Goal: Information Seeking & Learning: Compare options

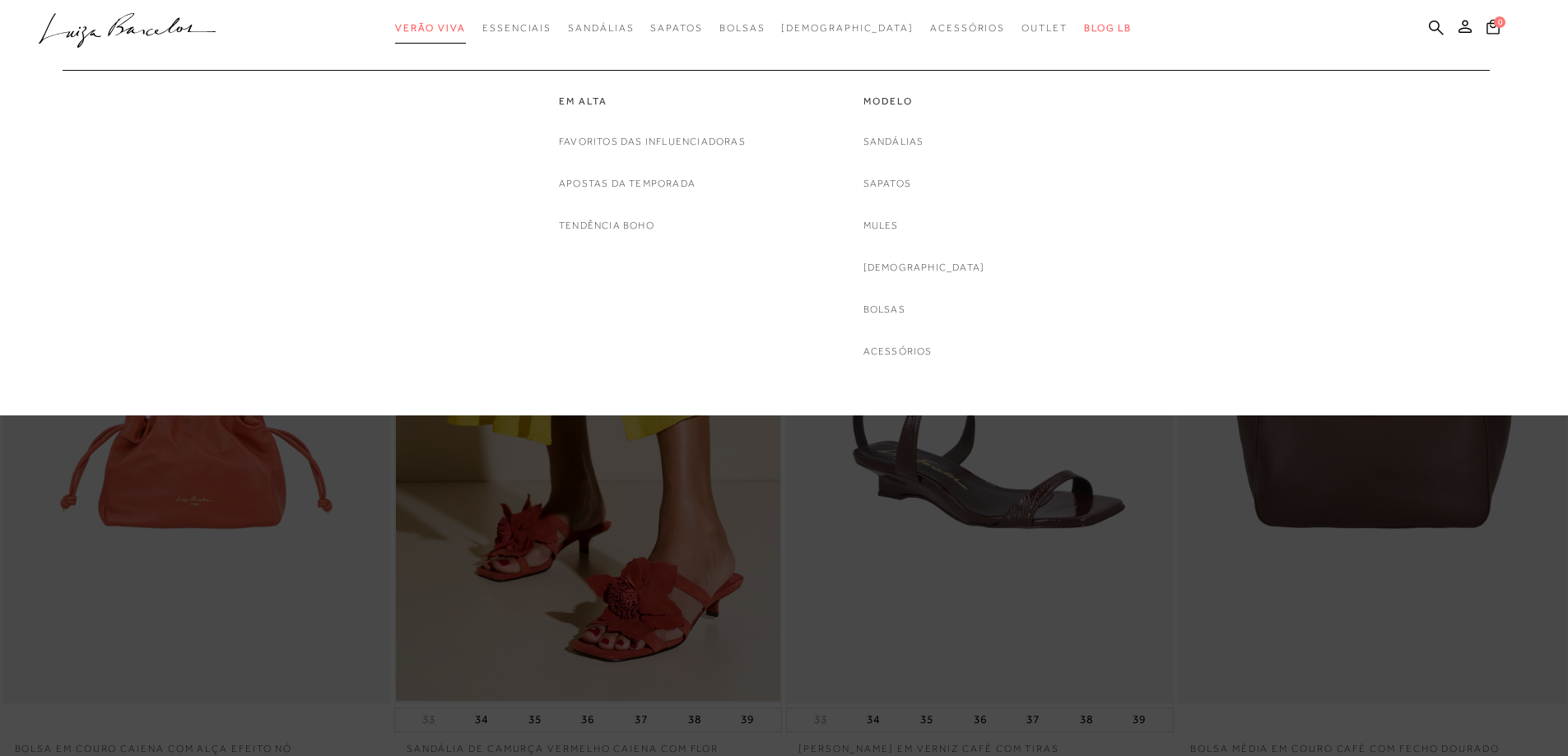
click at [462, 20] on link "Verão Viva" at bounding box center [430, 28] width 71 height 30
click at [607, 225] on link "Tendência Boho" at bounding box center [607, 226] width 96 height 17
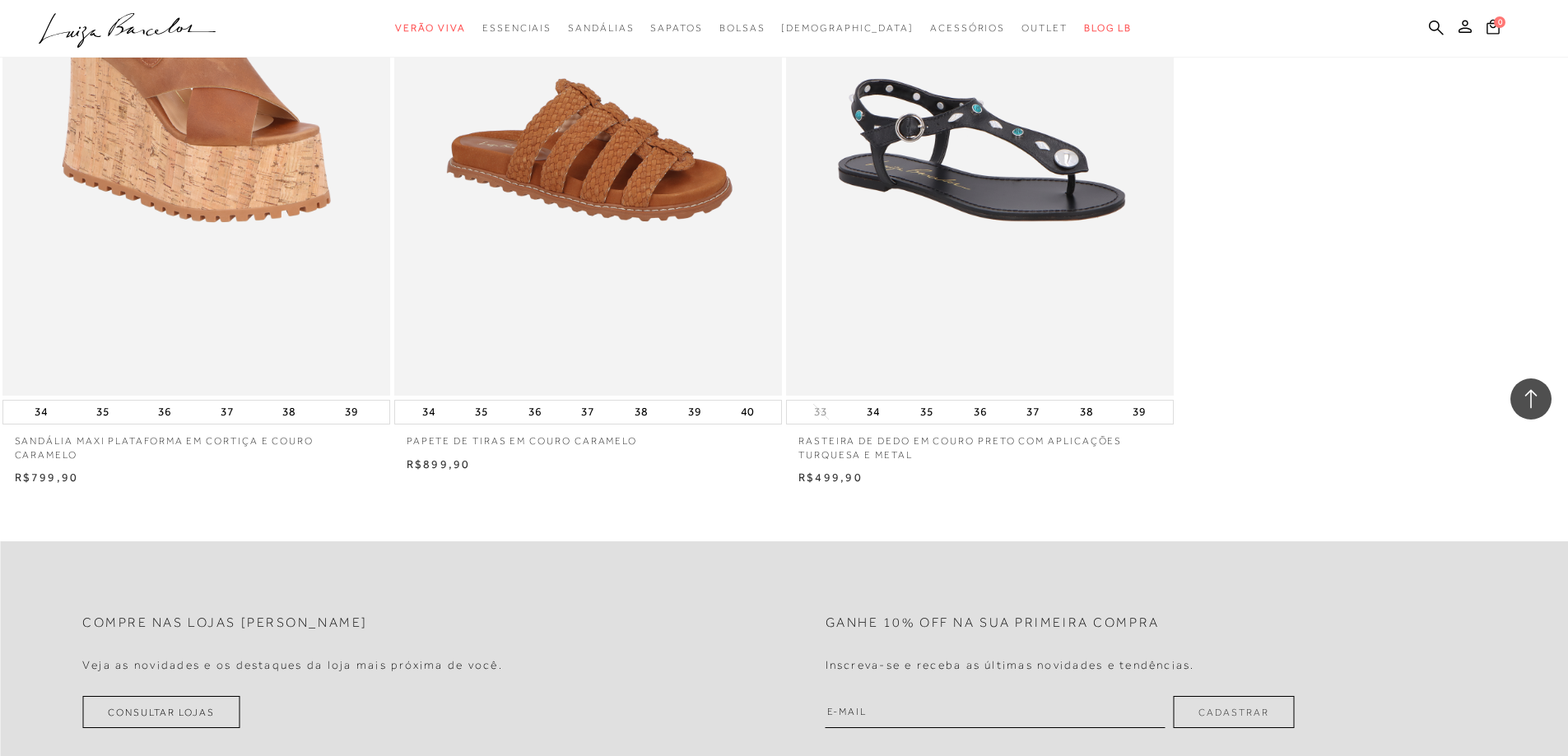
scroll to position [1892, 0]
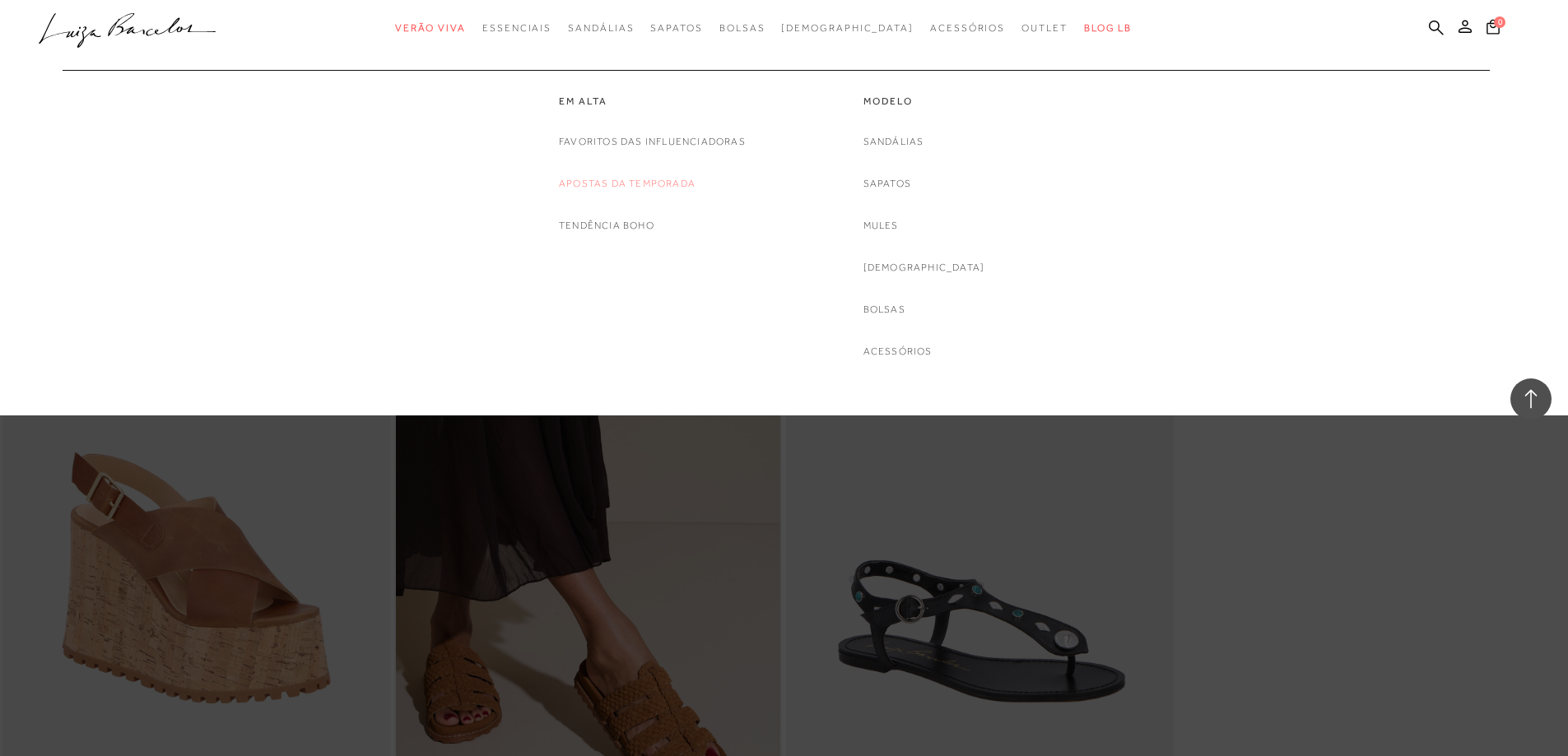
click at [600, 183] on link "Apostas da Temporada" at bounding box center [627, 183] width 136 height 17
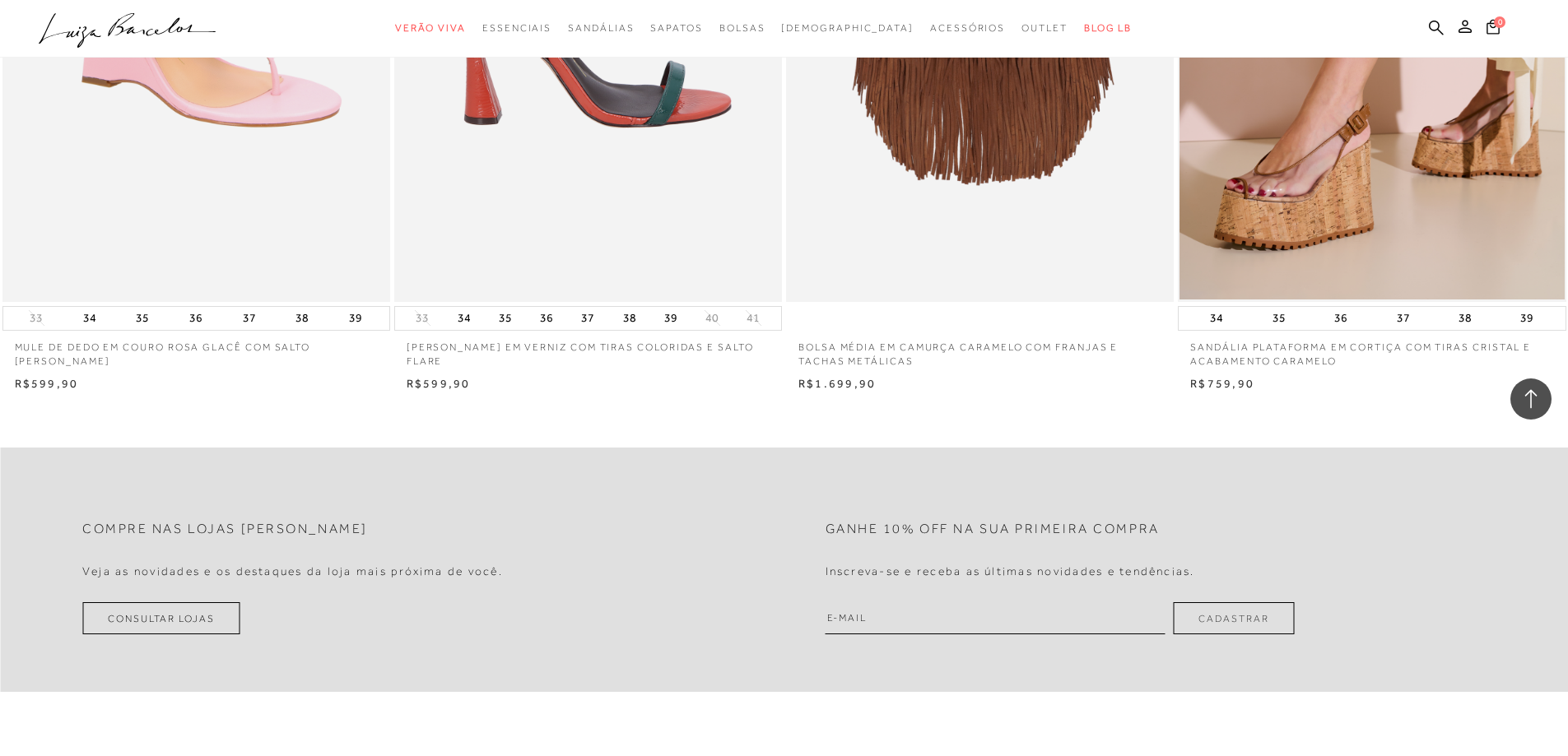
scroll to position [2139, 0]
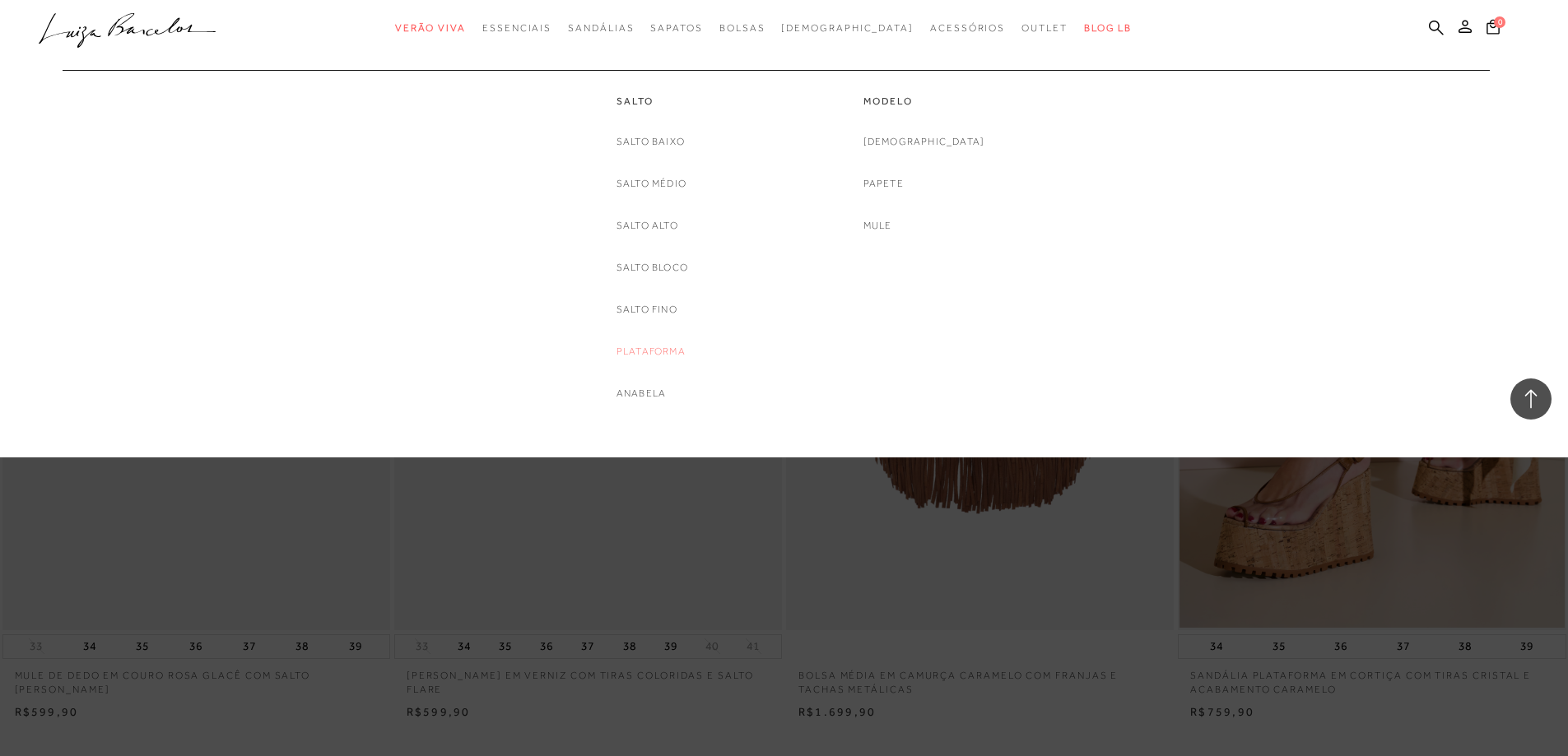
click at [646, 350] on link "Plataforma" at bounding box center [650, 352] width 69 height 17
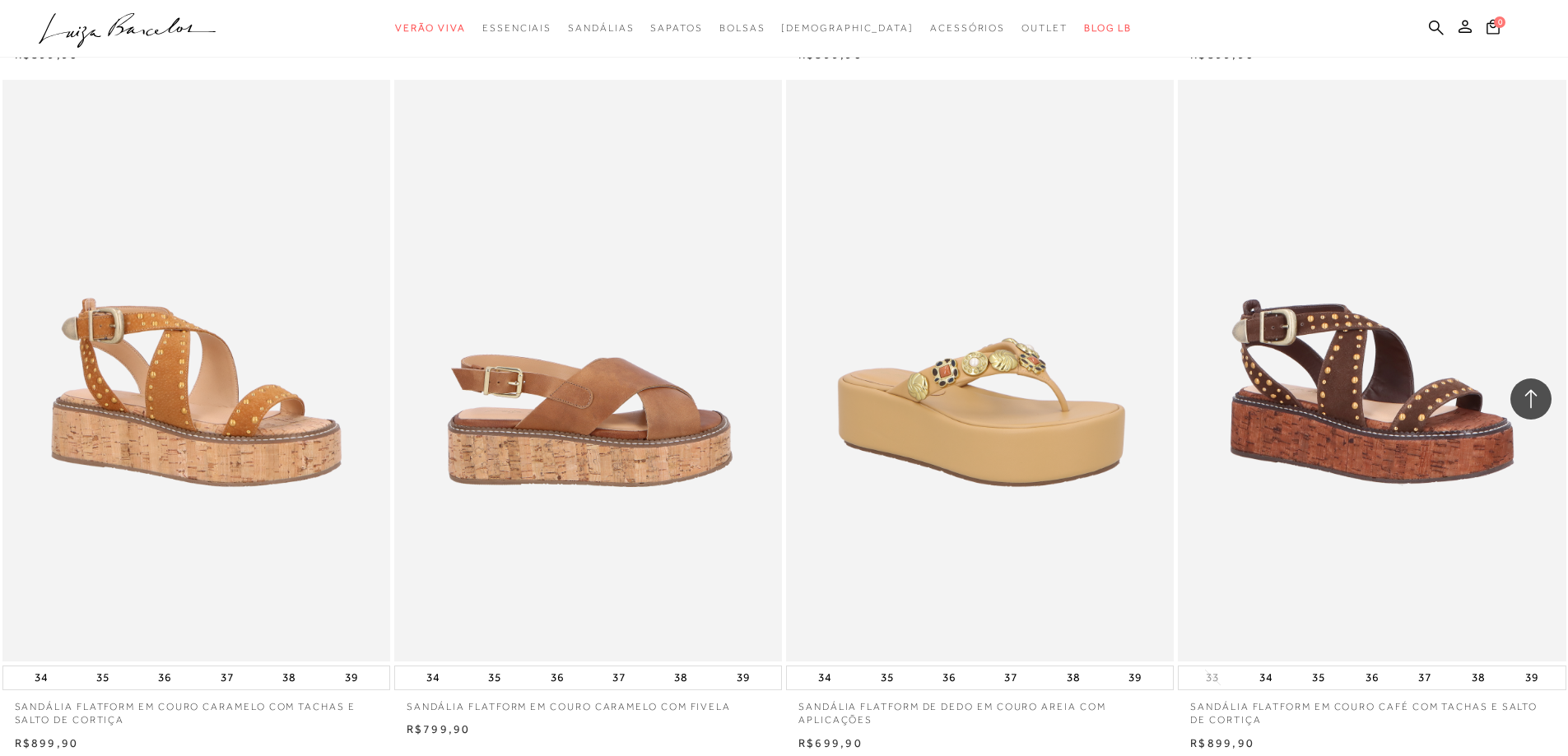
scroll to position [1482, 0]
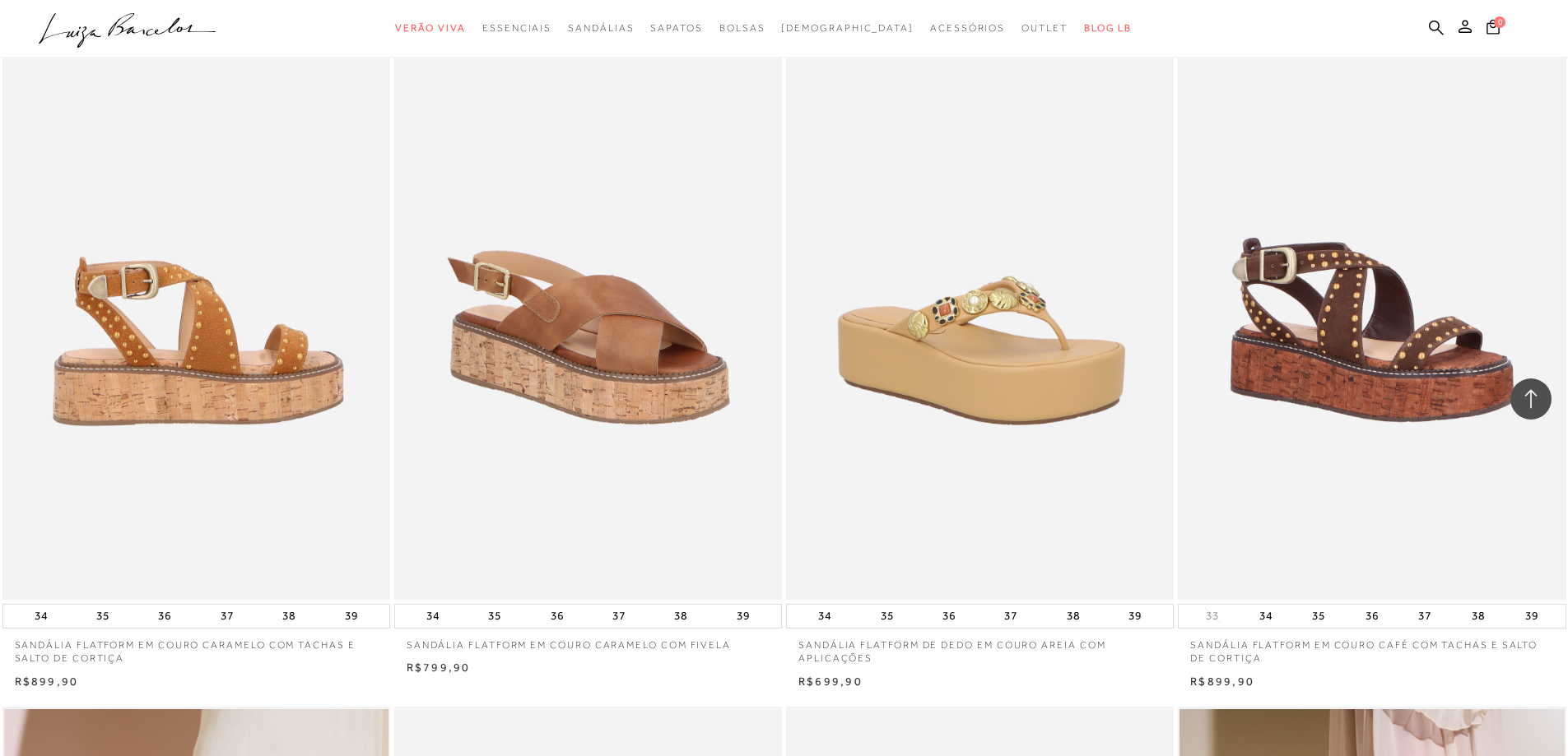
click at [159, 248] on img at bounding box center [196, 309] width 386 height 582
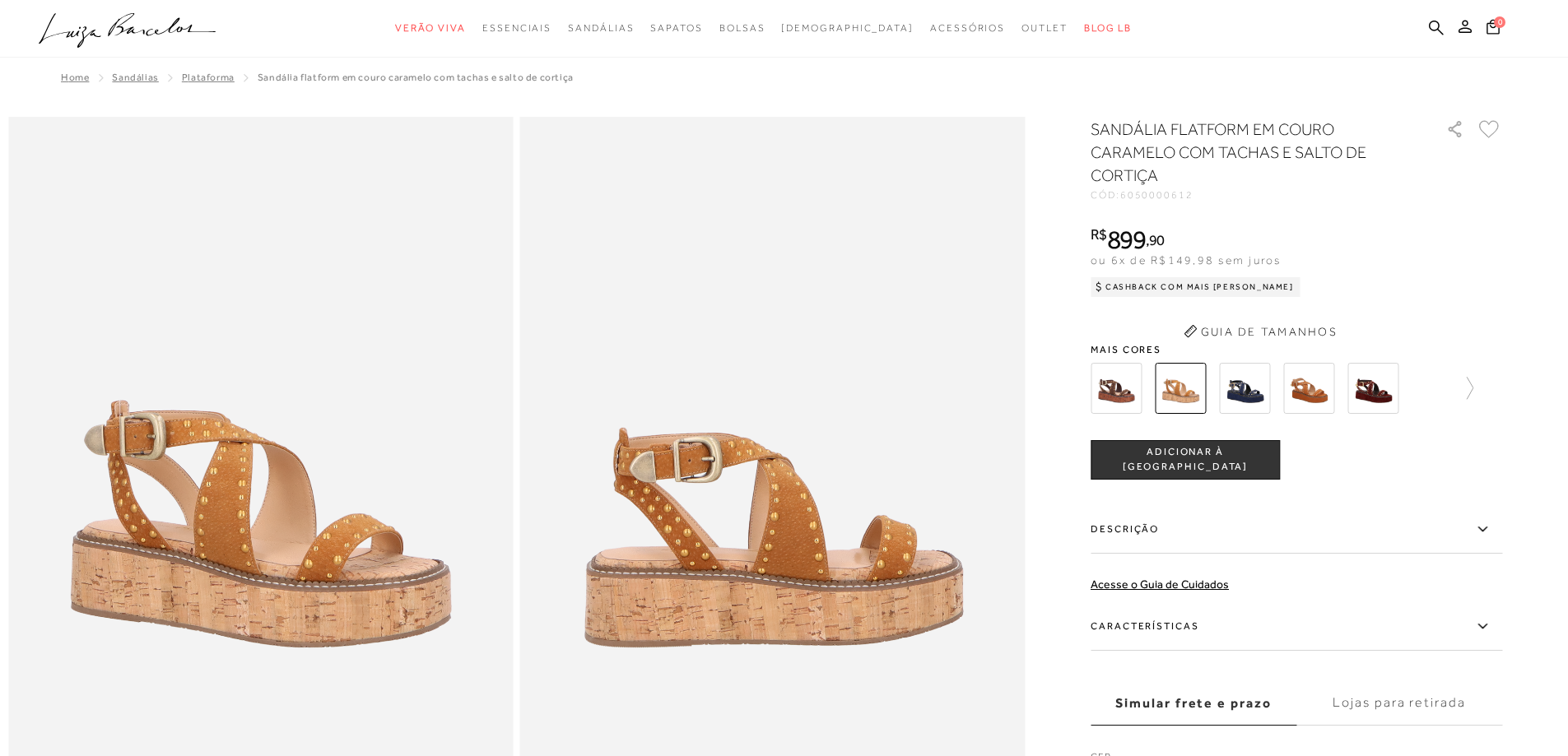
click at [1193, 522] on label "Descrição" at bounding box center [1296, 530] width 412 height 48
click at [0, 0] on input "Descrição" at bounding box center [0, 0] width 0 height 0
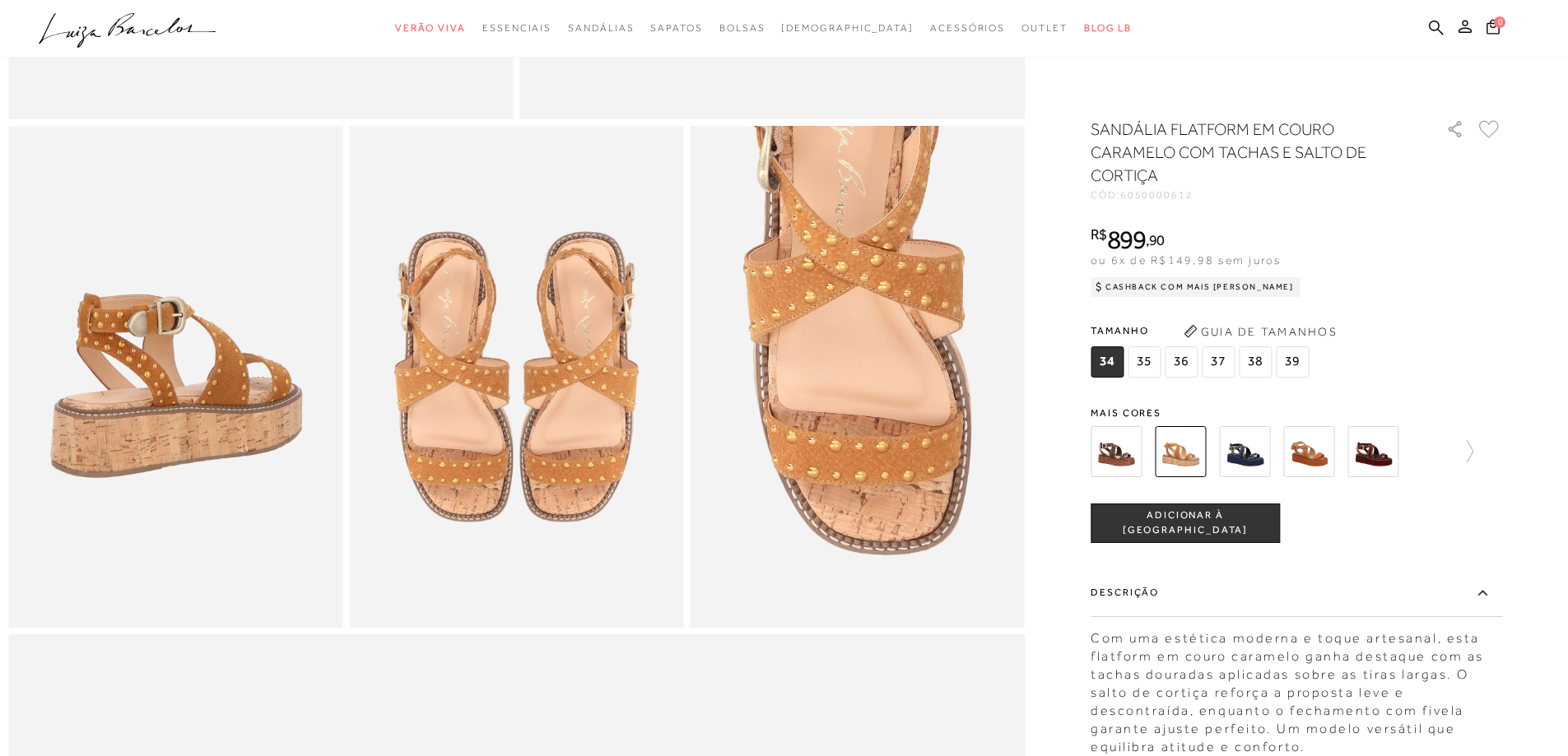
scroll to position [760, 0]
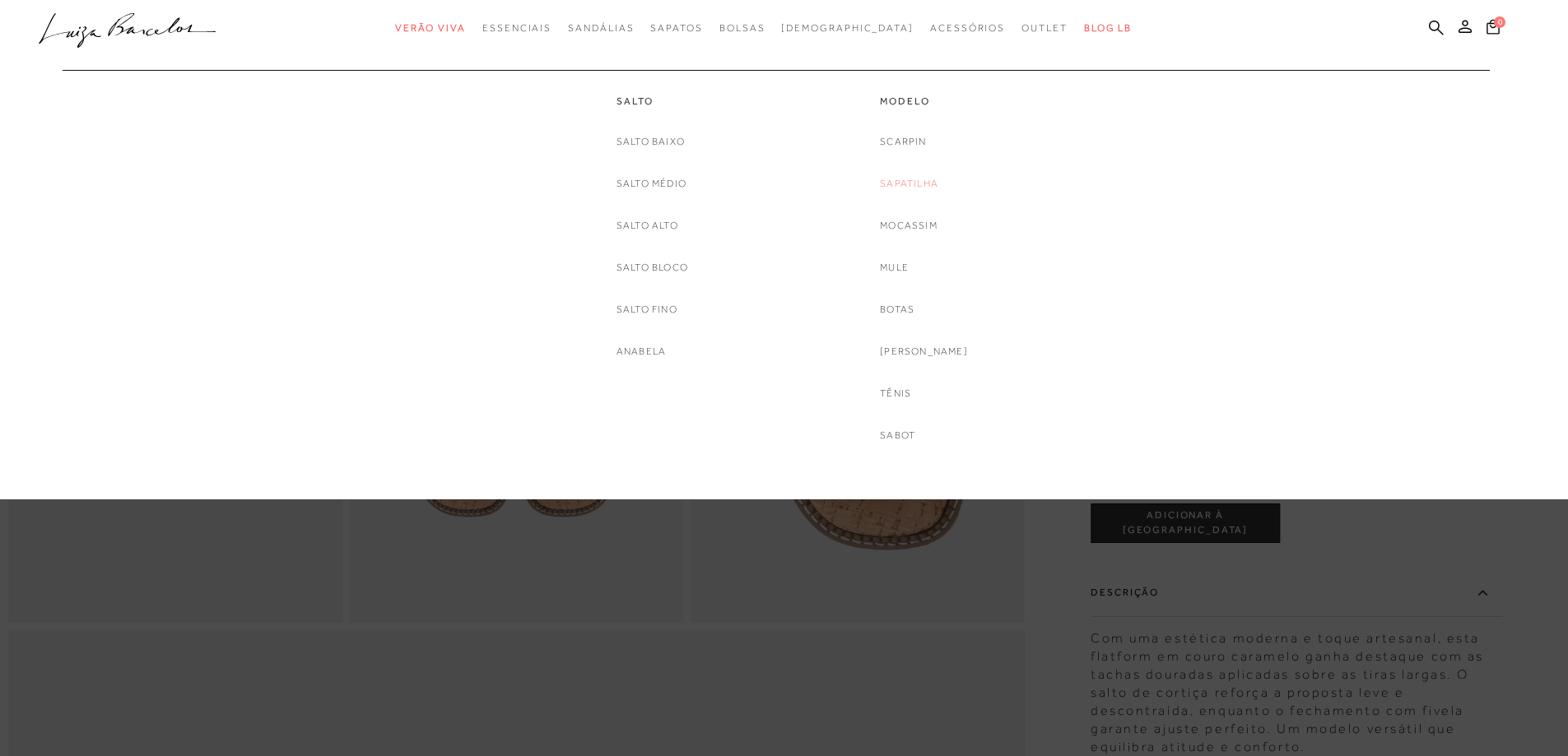
click at [931, 180] on link "Sapatilha" at bounding box center [908, 183] width 58 height 17
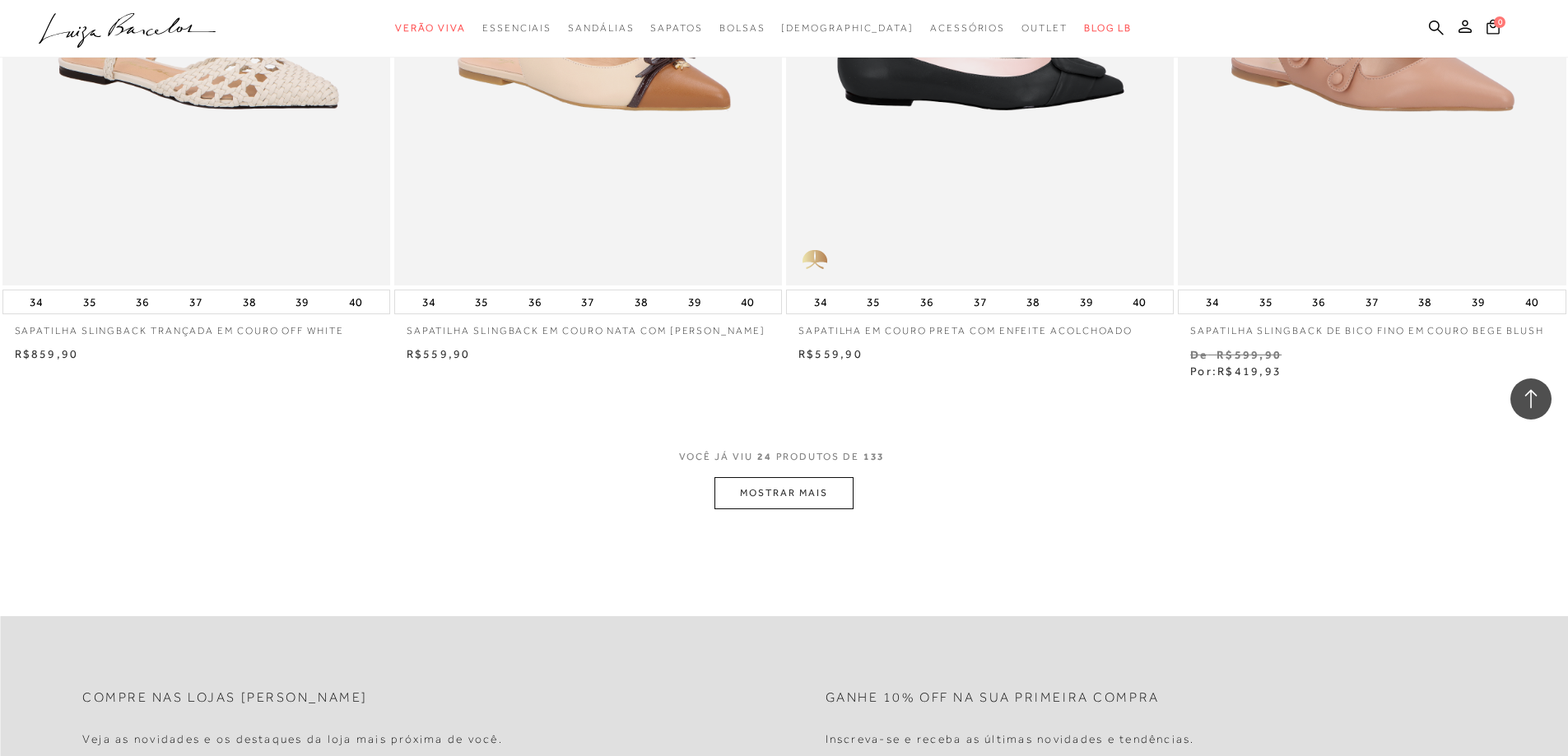
scroll to position [4032, 0]
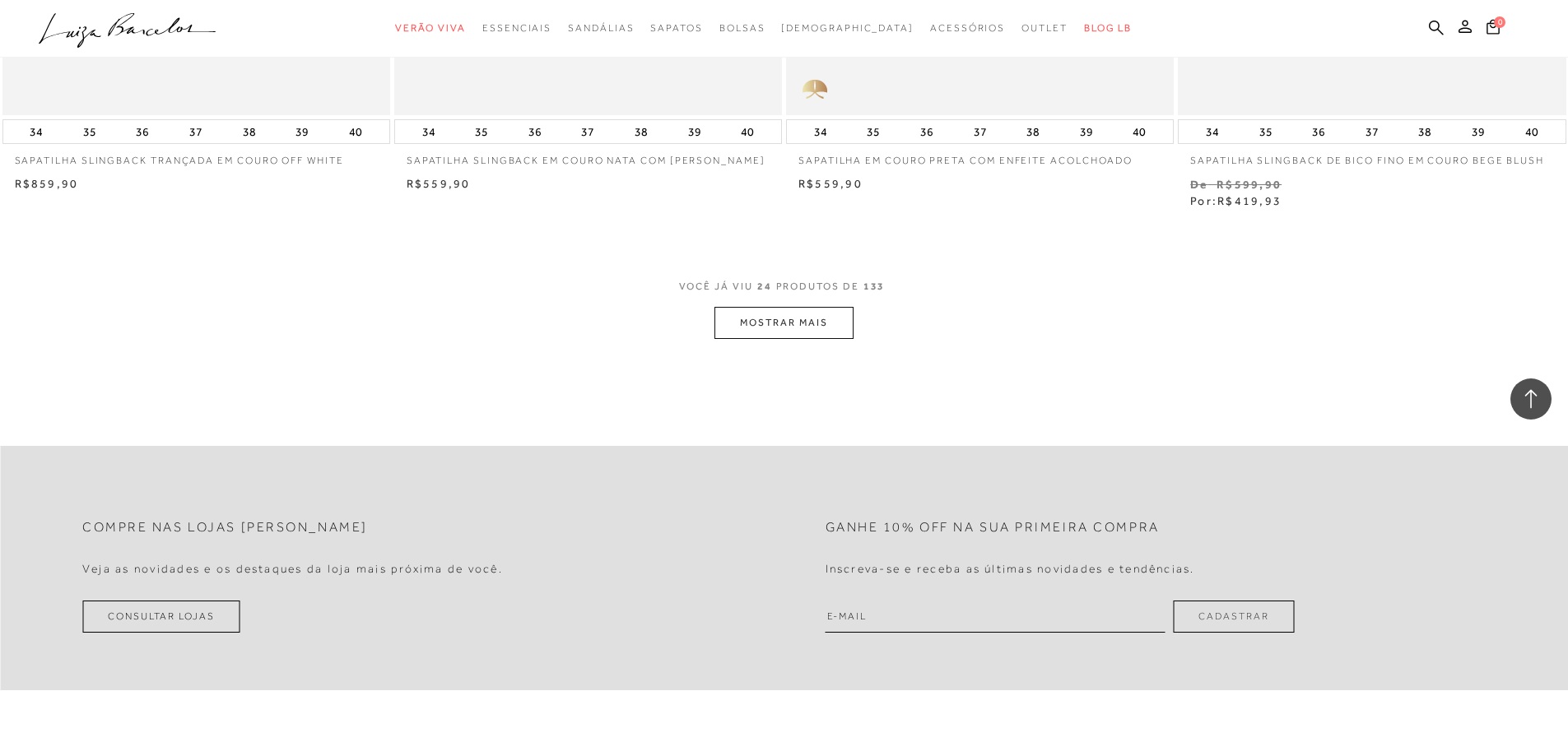
click at [802, 325] on button "MOSTRAR MAIS" at bounding box center [784, 322] width 138 height 32
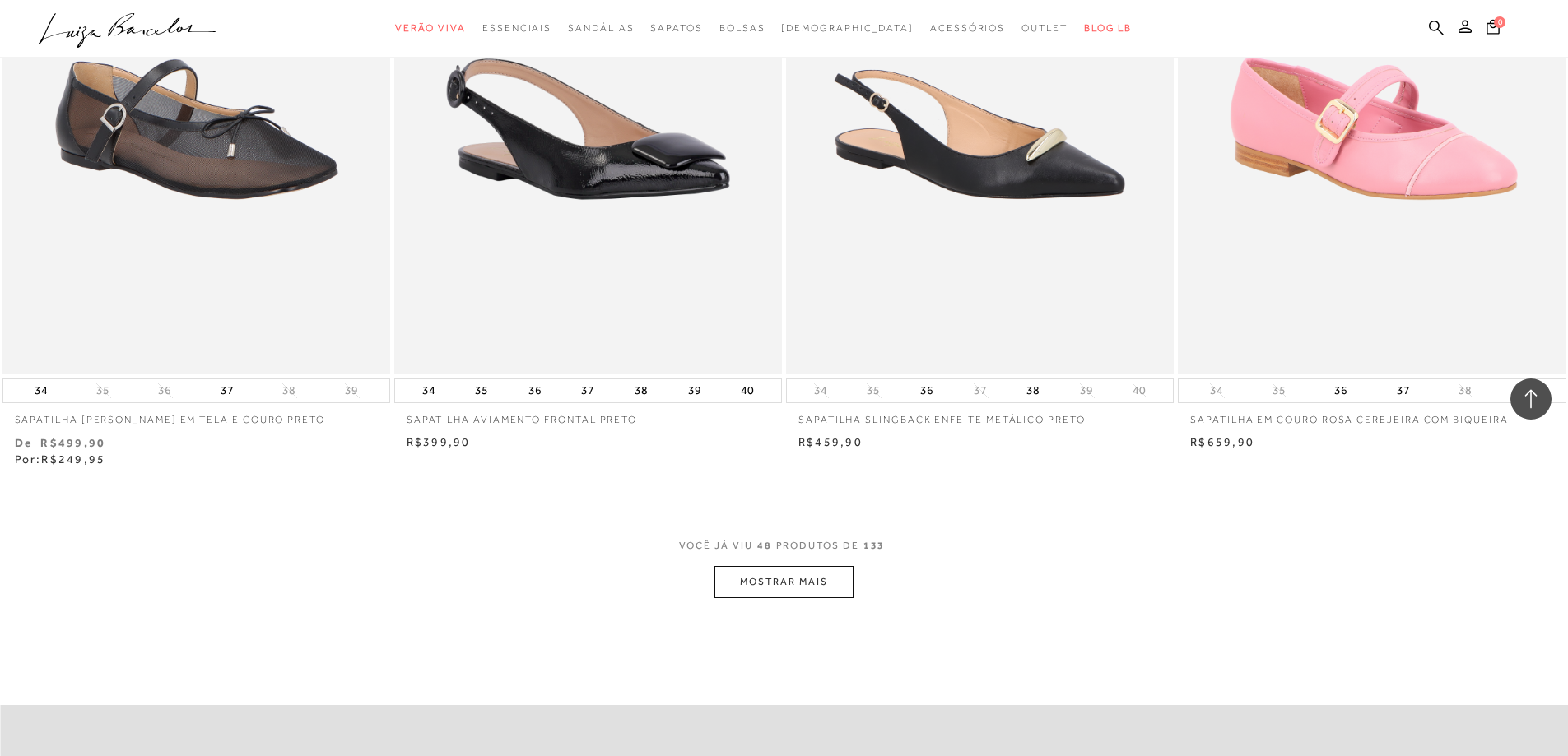
scroll to position [8065, 0]
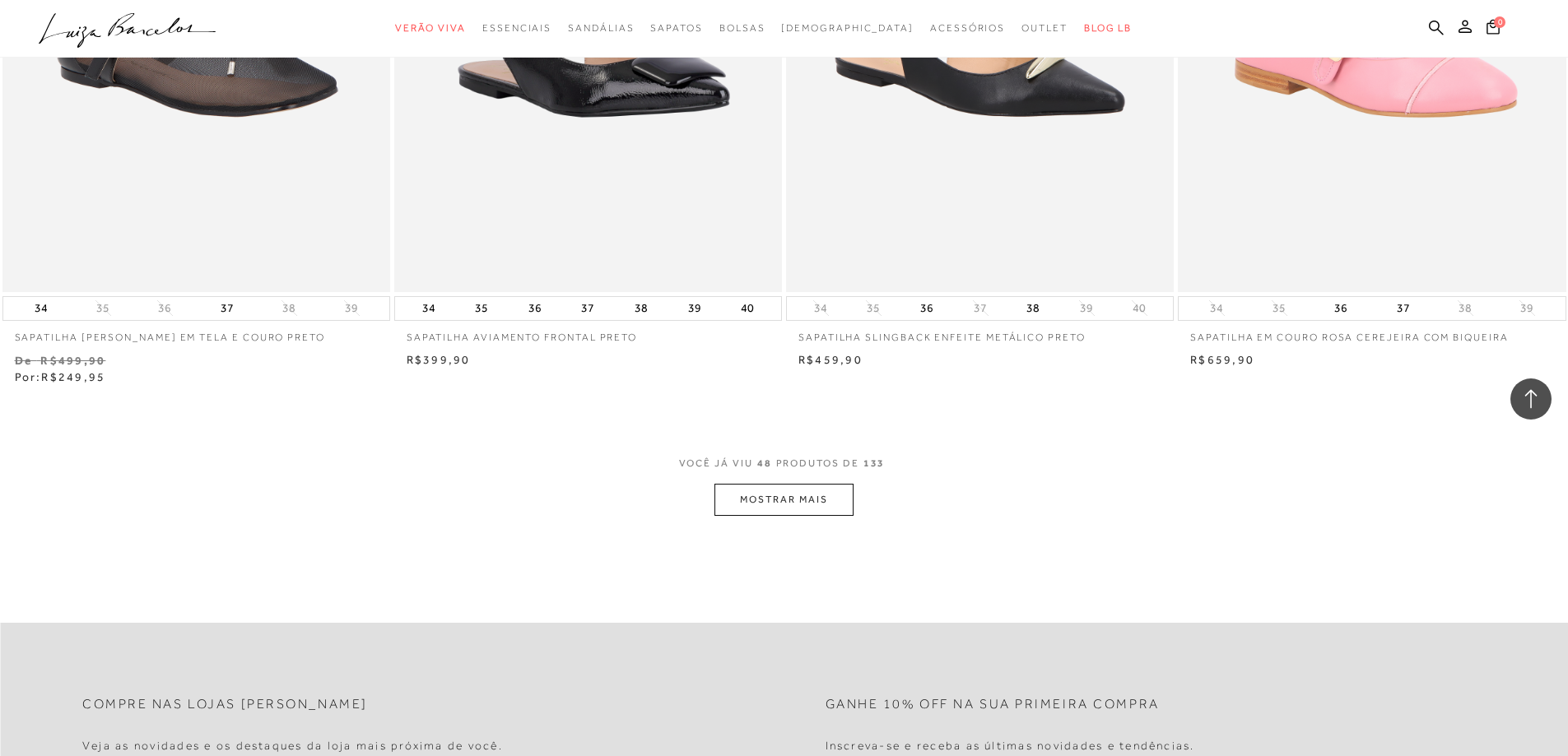
click at [813, 504] on button "MOSTRAR MAIS" at bounding box center [784, 499] width 138 height 32
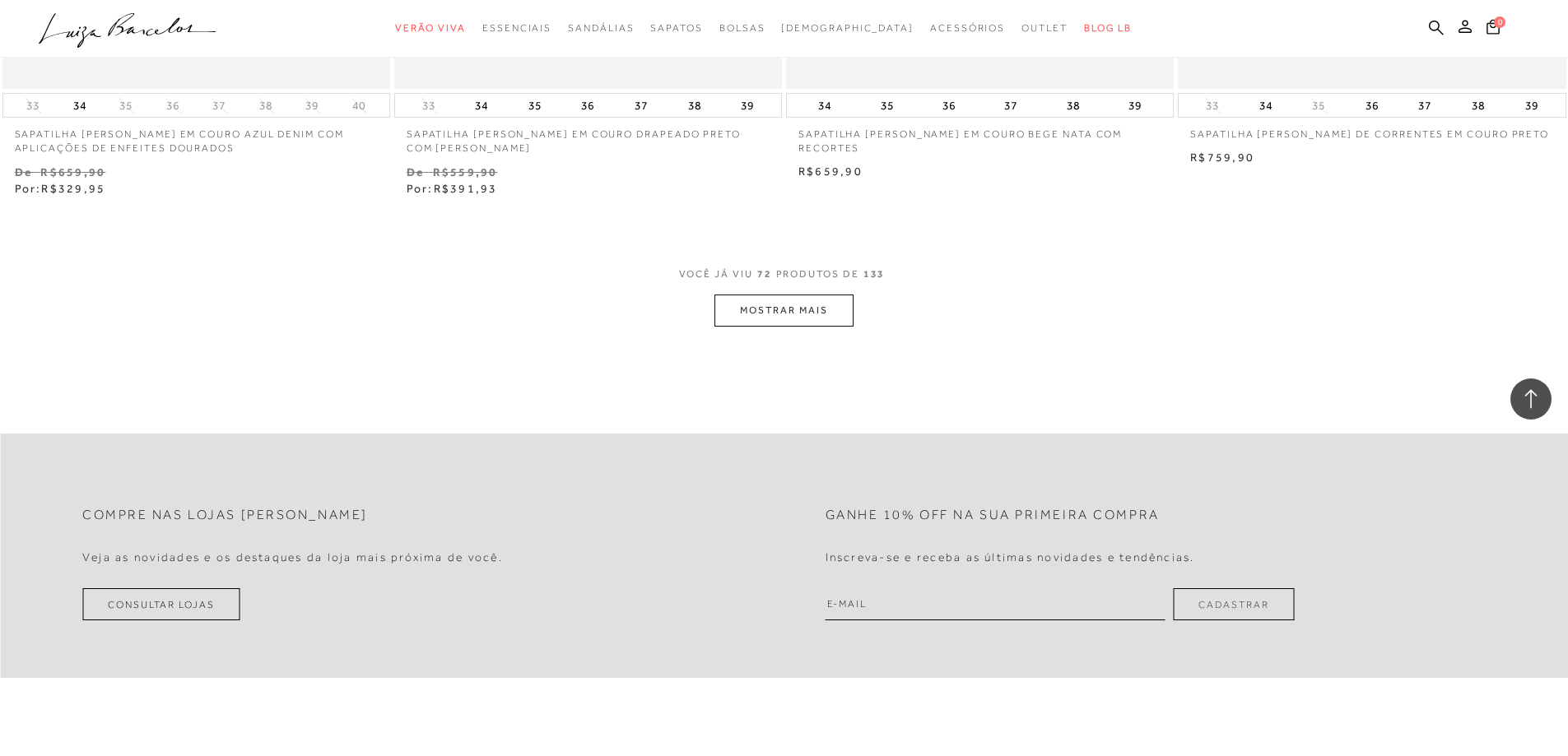
scroll to position [12508, 0]
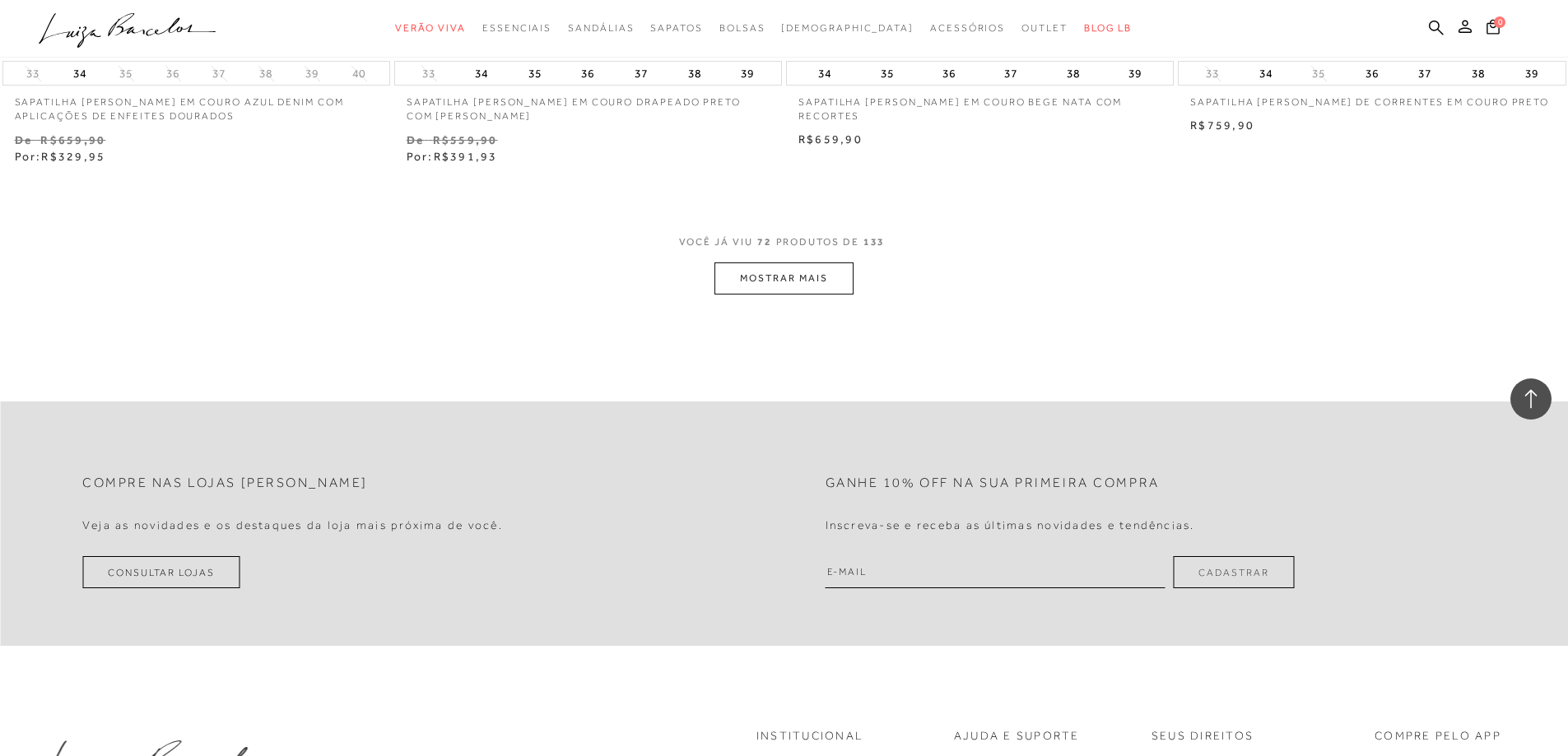
click at [800, 278] on button "MOSTRAR MAIS" at bounding box center [784, 278] width 138 height 32
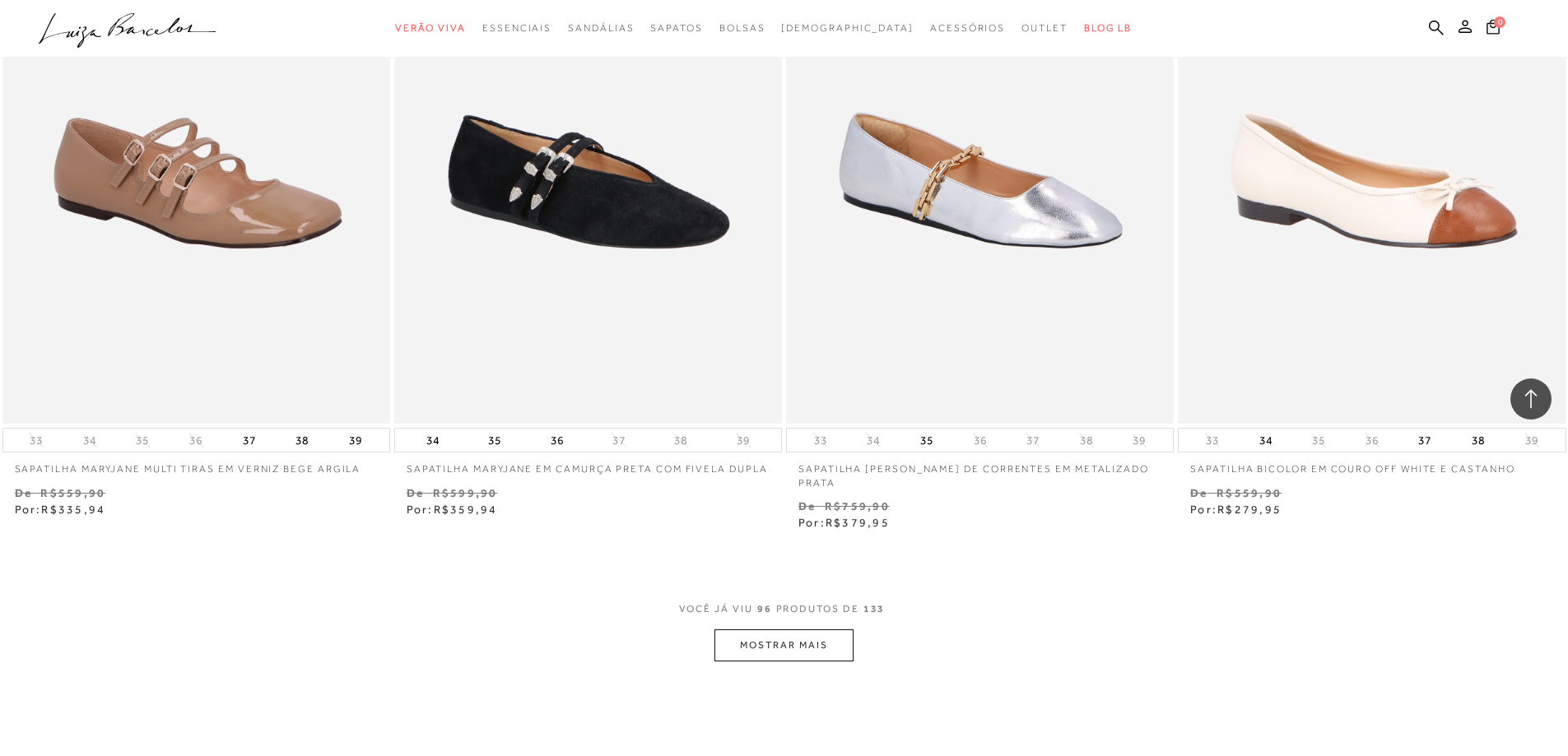
scroll to position [16375, 0]
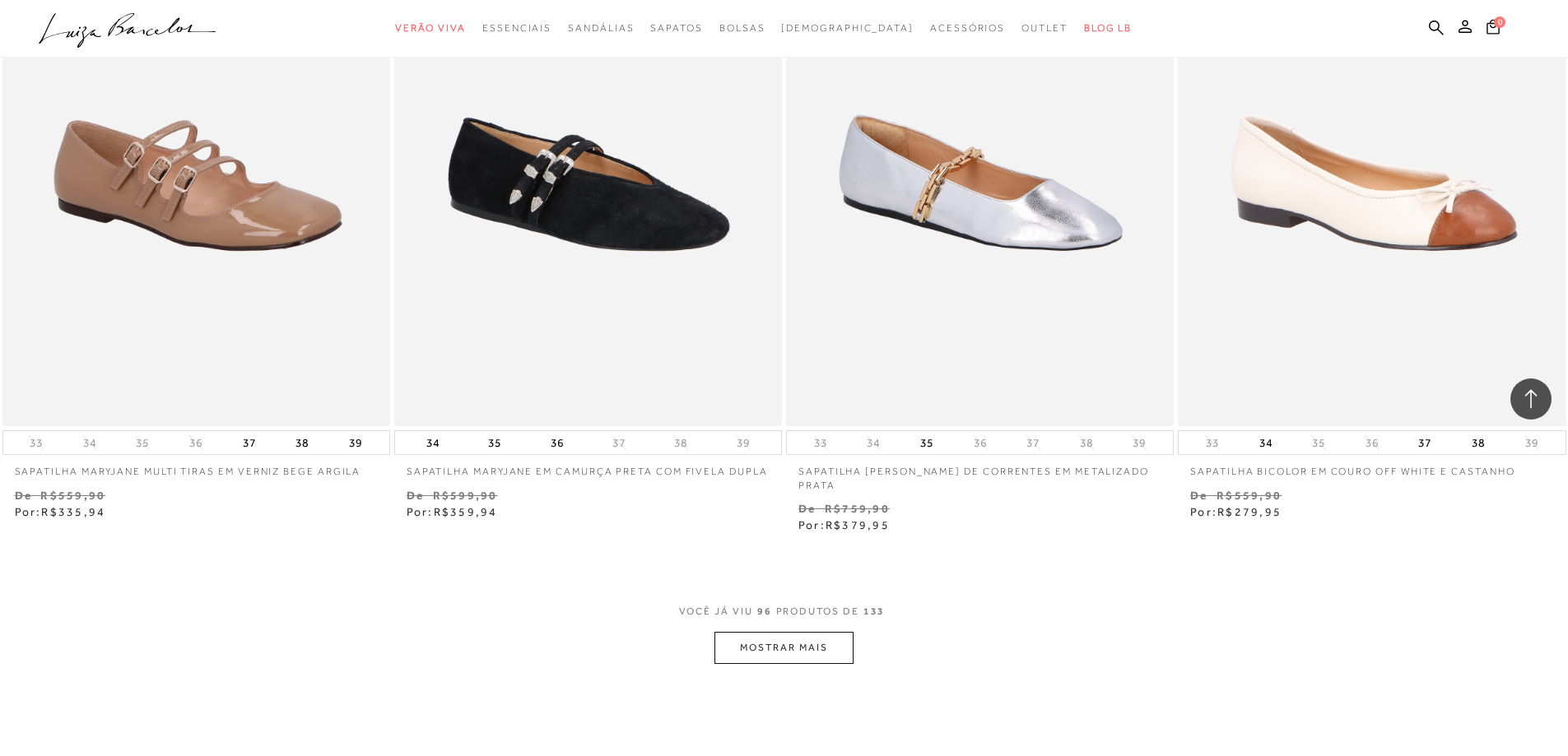
click at [822, 633] on button "MOSTRAR MAIS" at bounding box center [784, 647] width 138 height 32
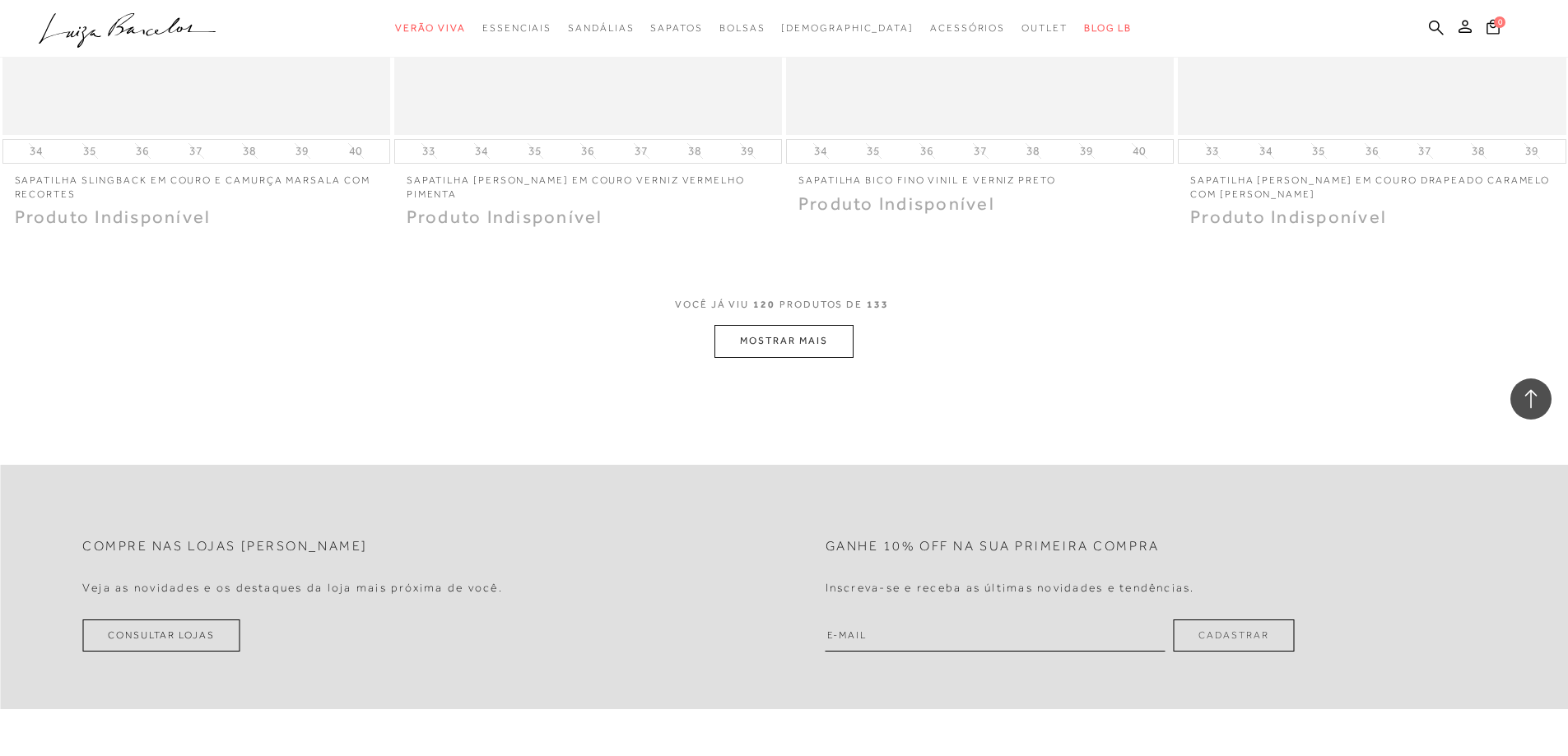
scroll to position [20819, 0]
click at [825, 329] on button "MOSTRAR MAIS" at bounding box center [784, 339] width 138 height 32
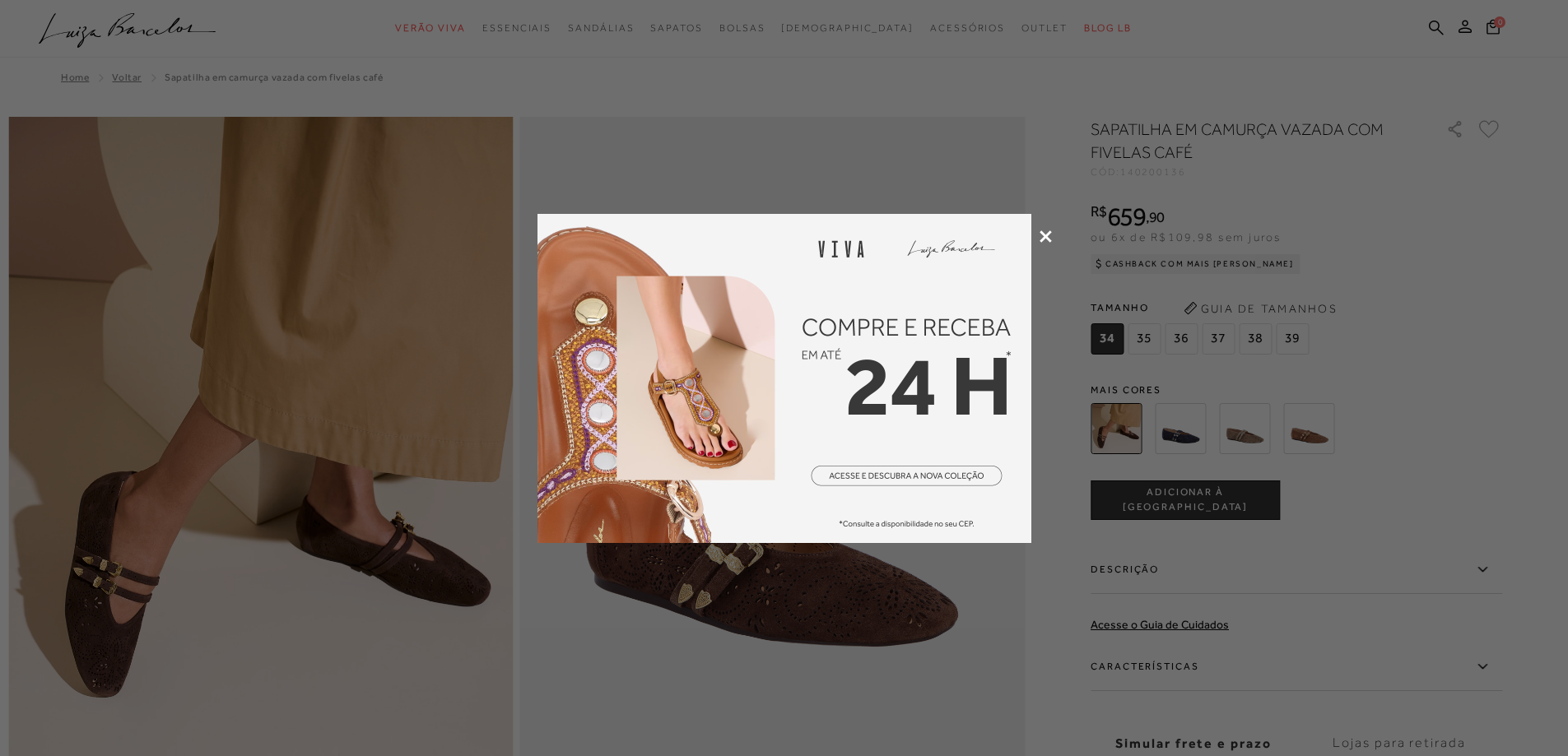
click at [1047, 233] on icon at bounding box center [1046, 236] width 12 height 12
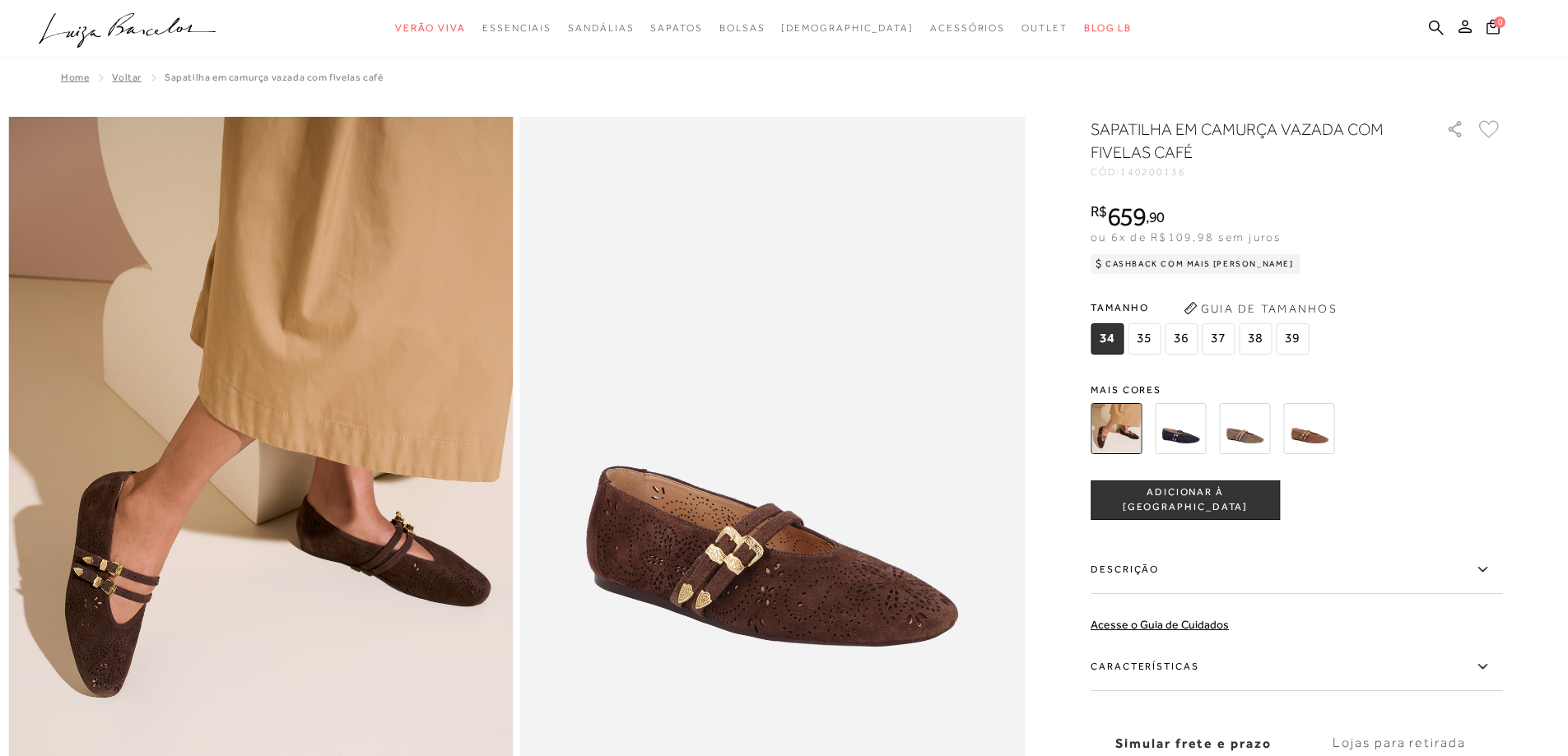
click at [1314, 429] on img at bounding box center [1308, 428] width 51 height 51
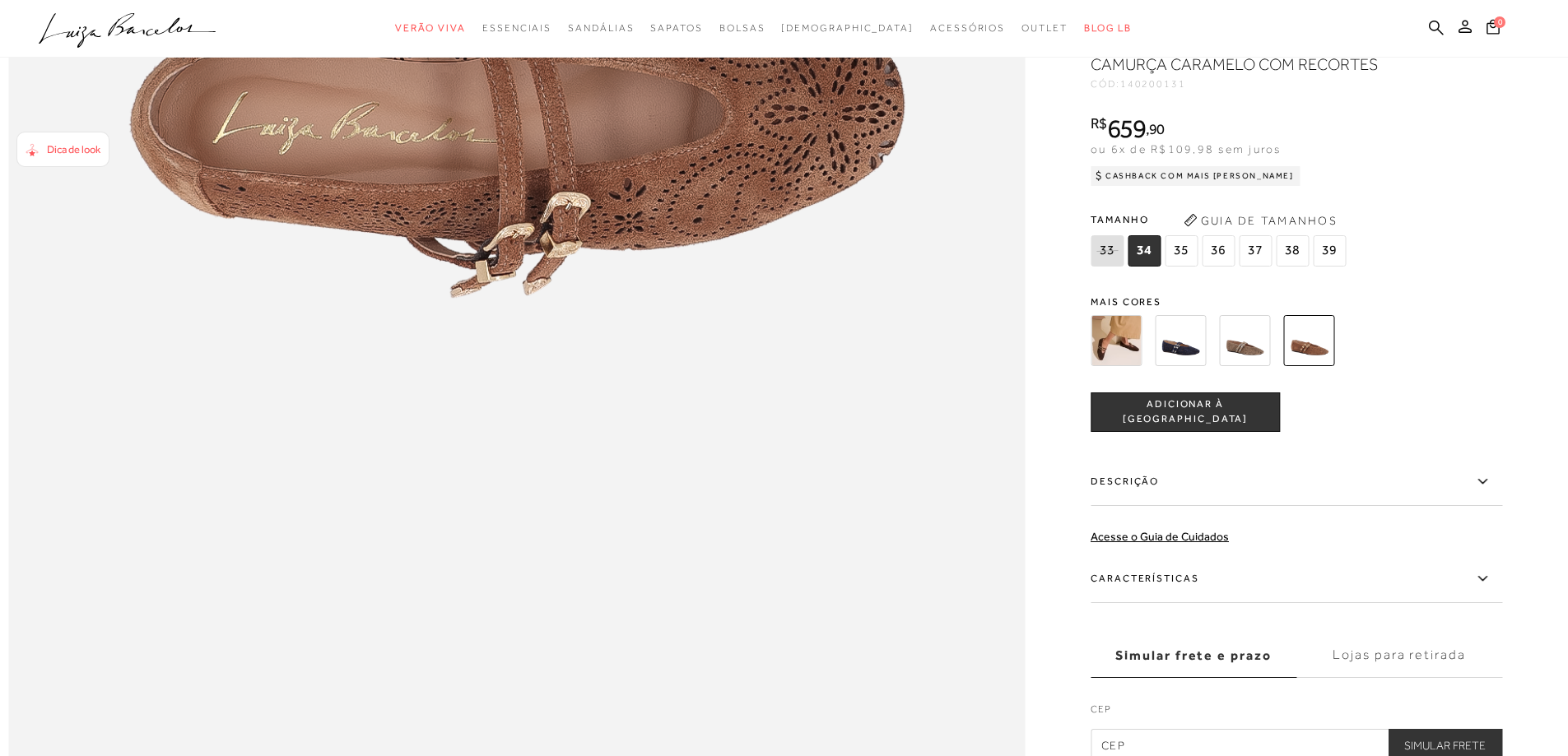
scroll to position [2139, 0]
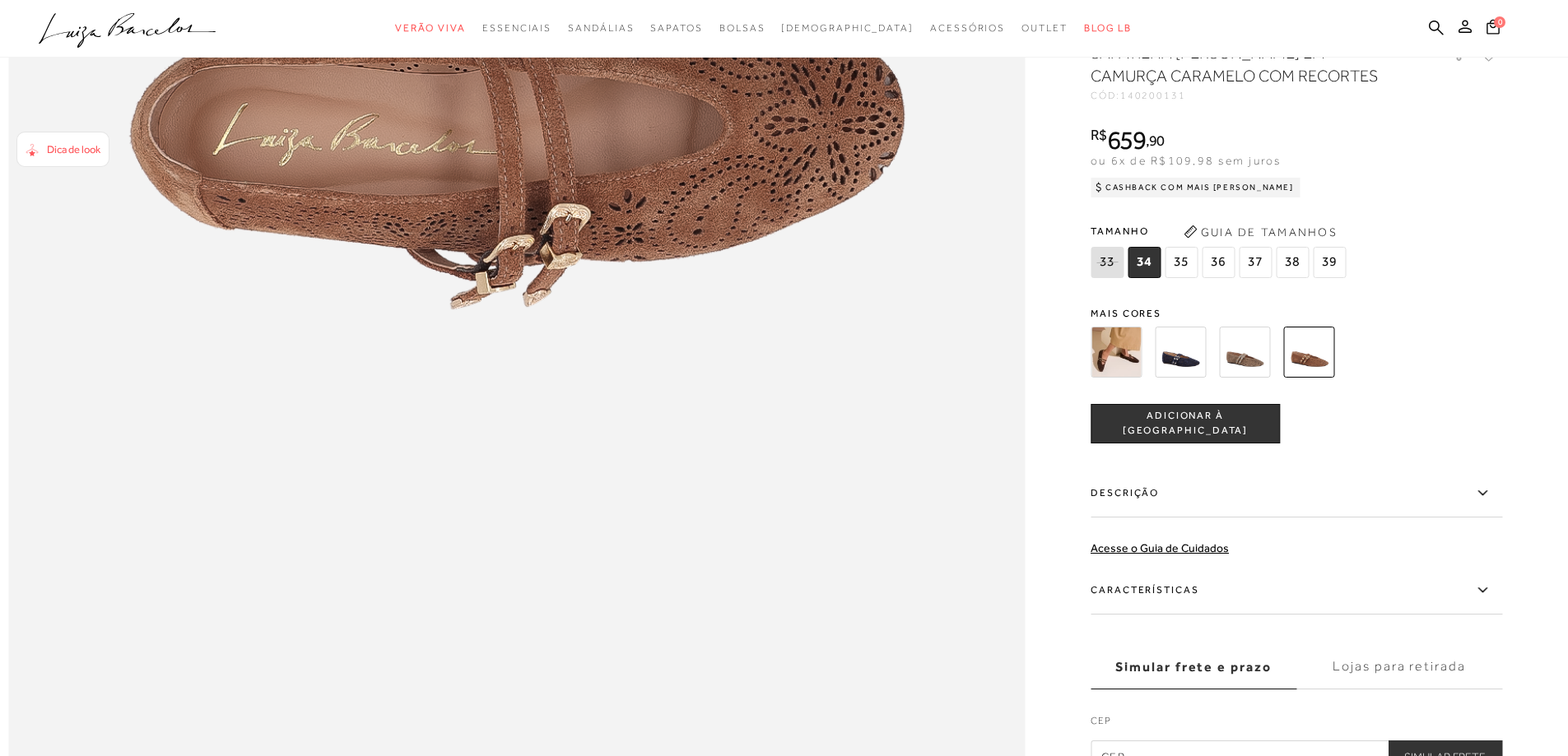
click at [1126, 378] on img at bounding box center [1116, 352] width 51 height 51
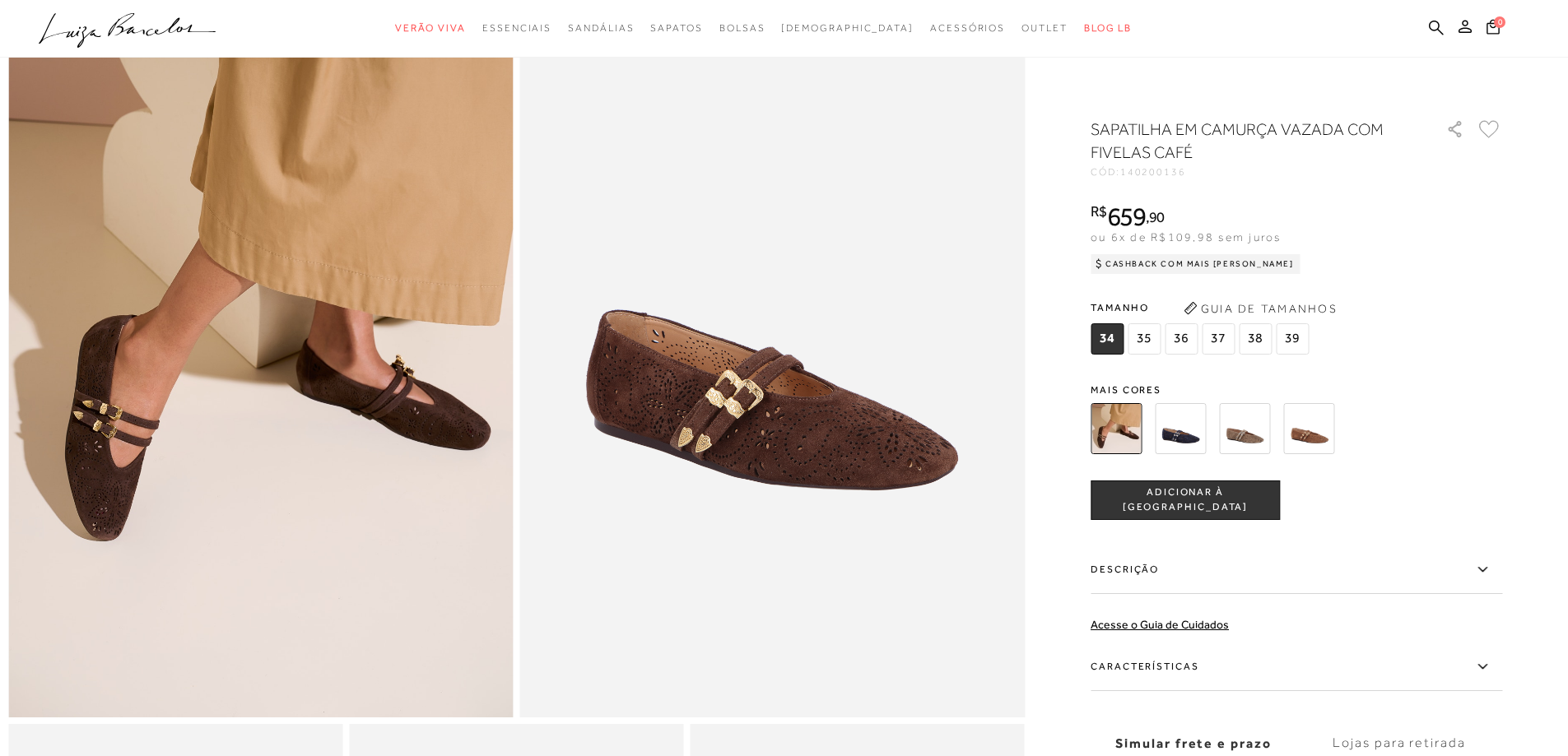
scroll to position [165, 0]
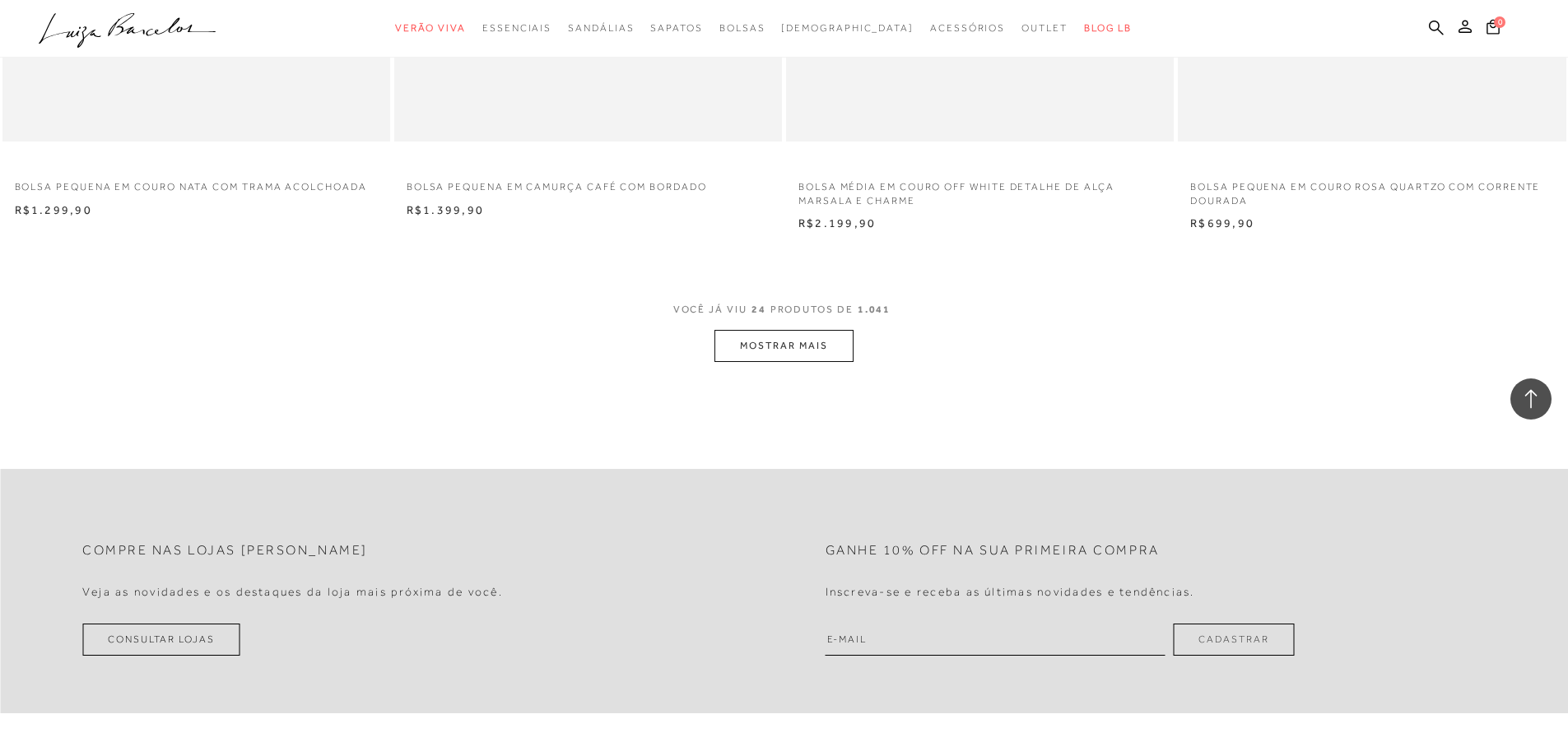
scroll to position [4032, 0]
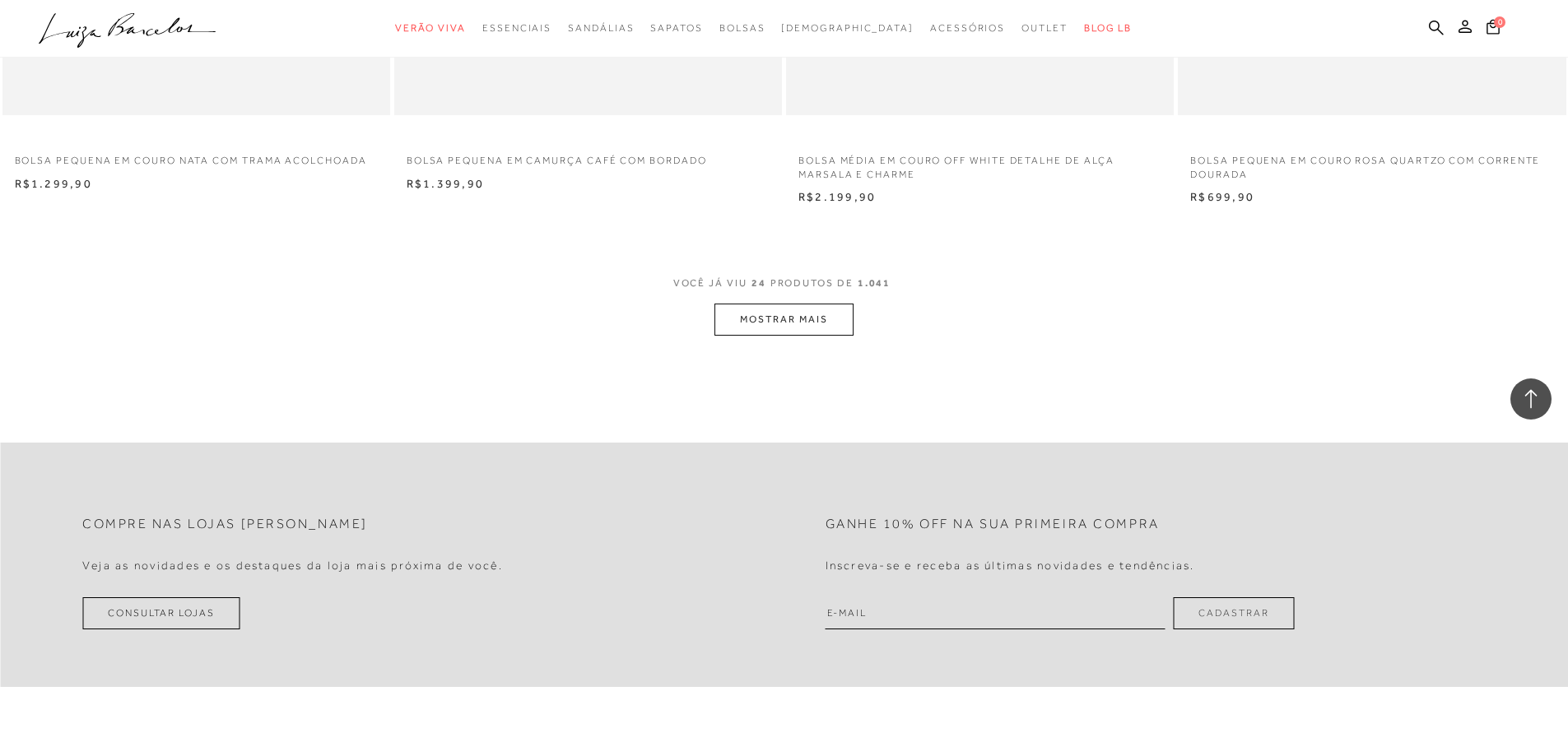
click at [800, 319] on button "MOSTRAR MAIS" at bounding box center [784, 320] width 138 height 32
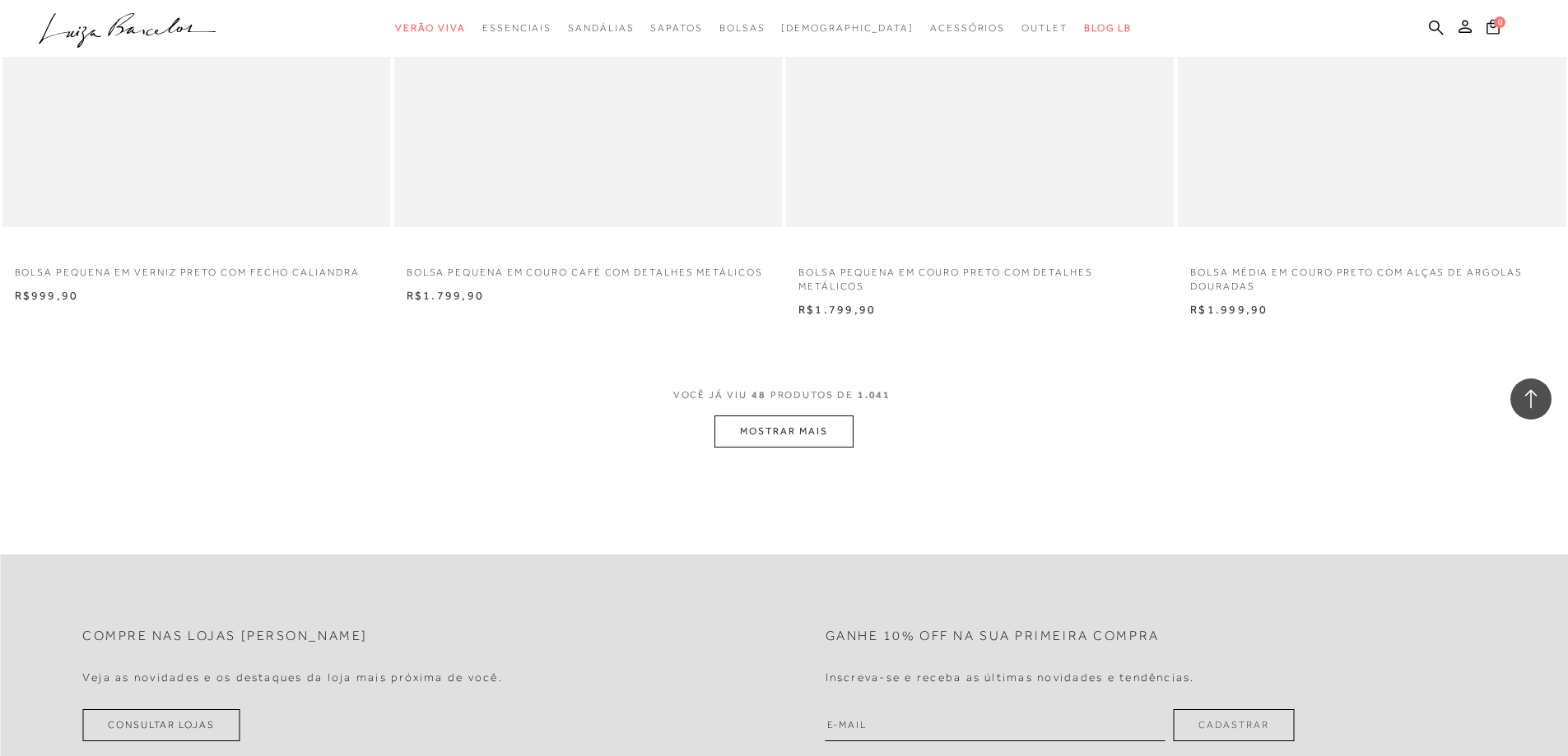
scroll to position [8052, 0]
click at [777, 441] on button "MOSTRAR MAIS" at bounding box center [784, 432] width 138 height 32
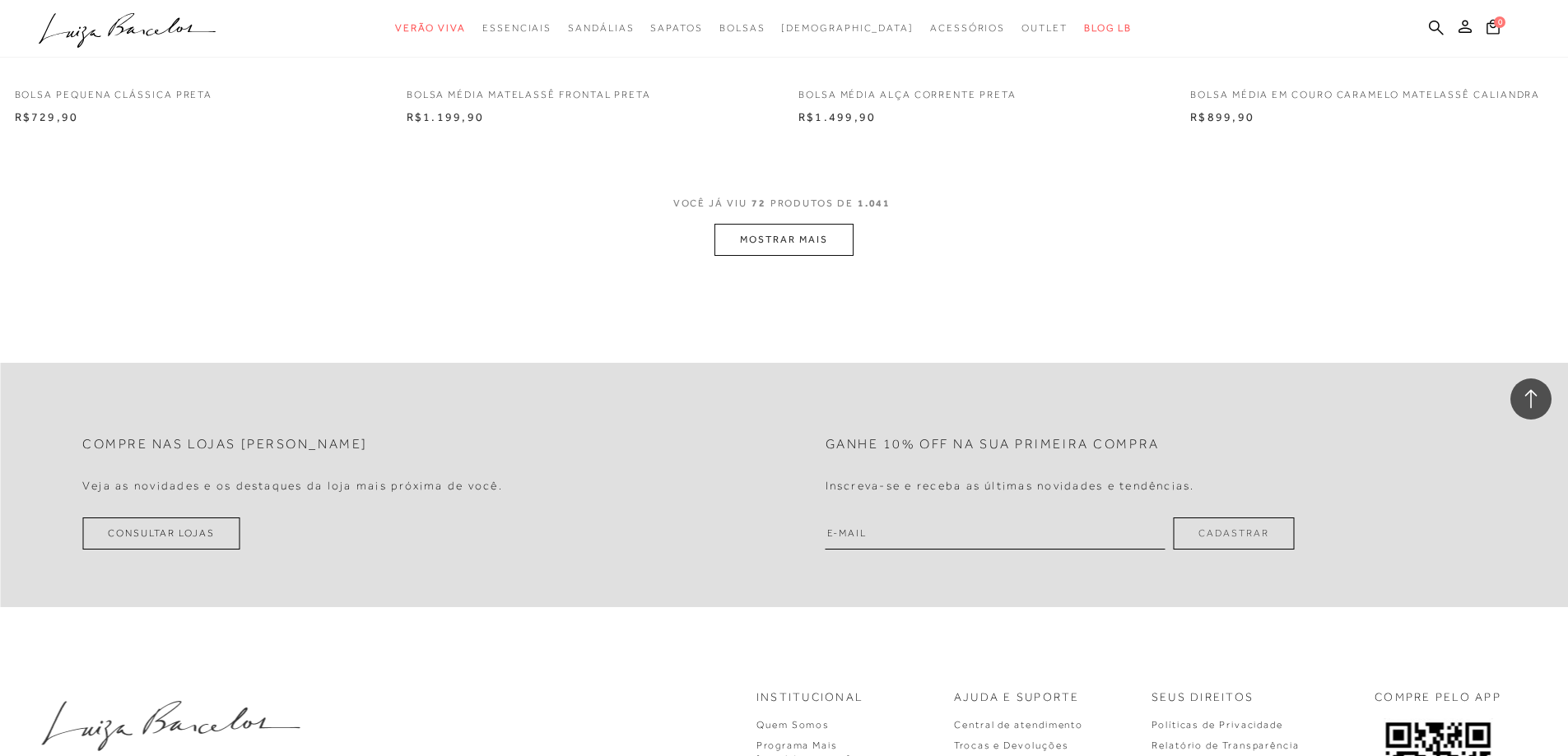
scroll to position [12414, 0]
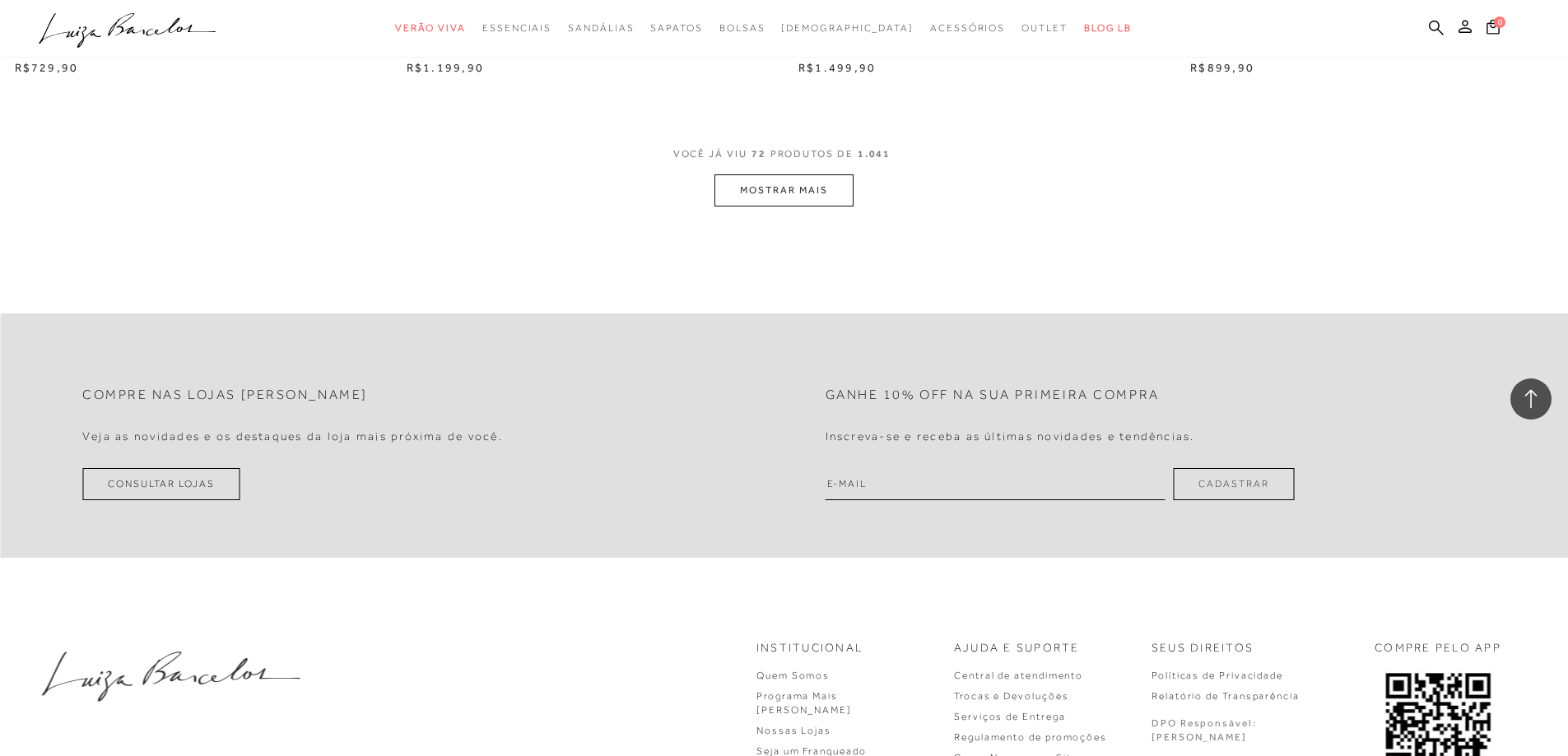
click at [813, 192] on button "MOSTRAR MAIS" at bounding box center [784, 190] width 138 height 32
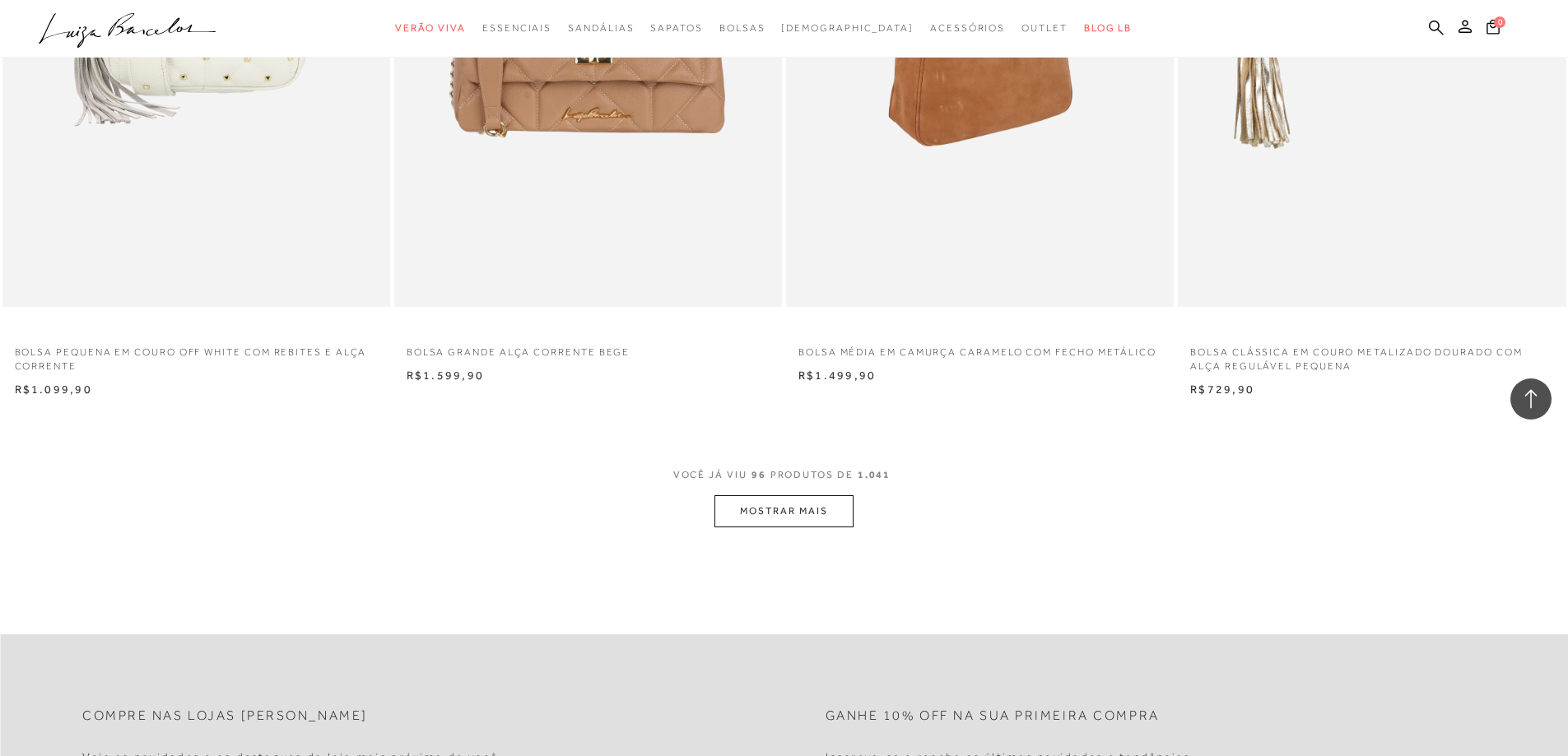
scroll to position [16281, 0]
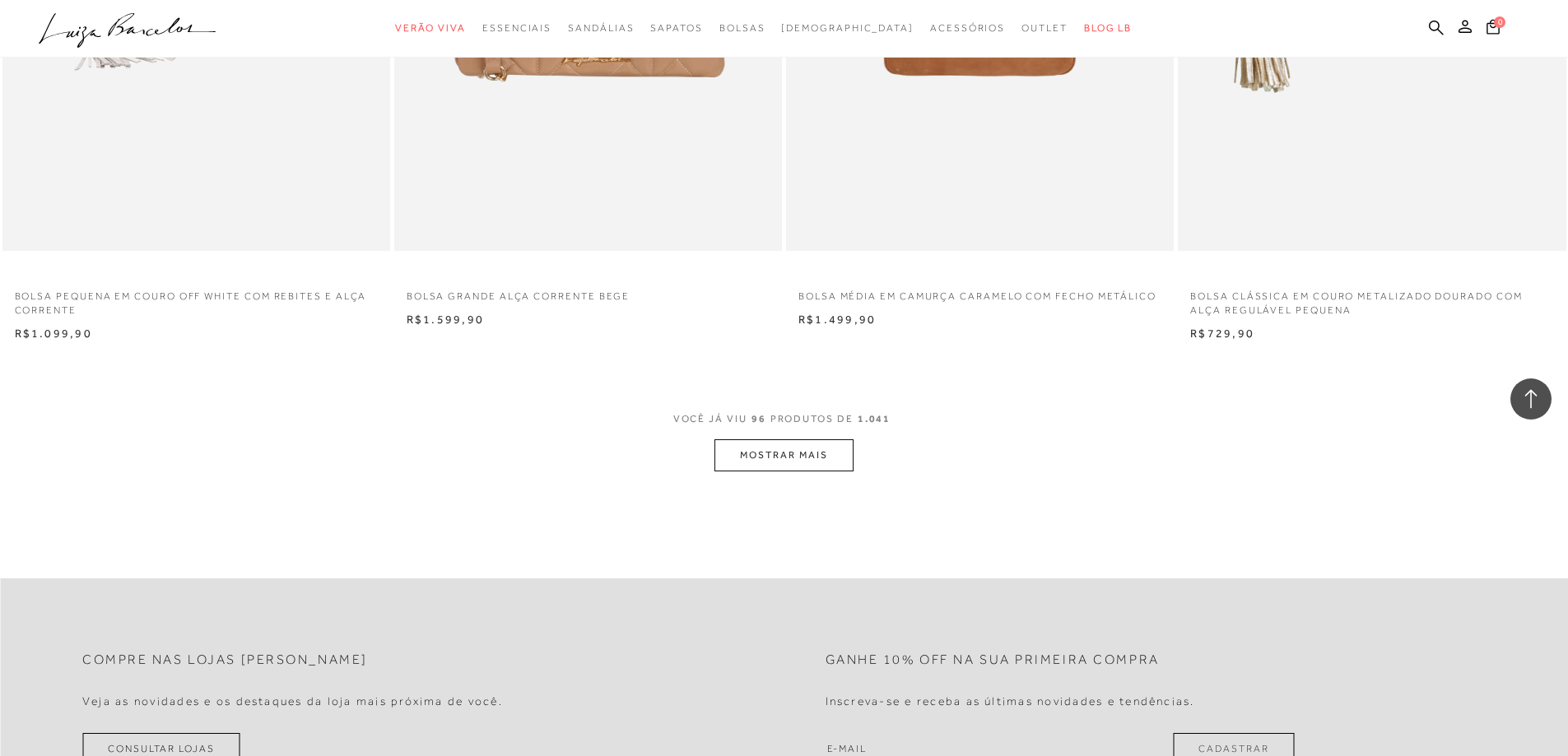
click at [788, 451] on button "MOSTRAR MAIS" at bounding box center [784, 455] width 138 height 32
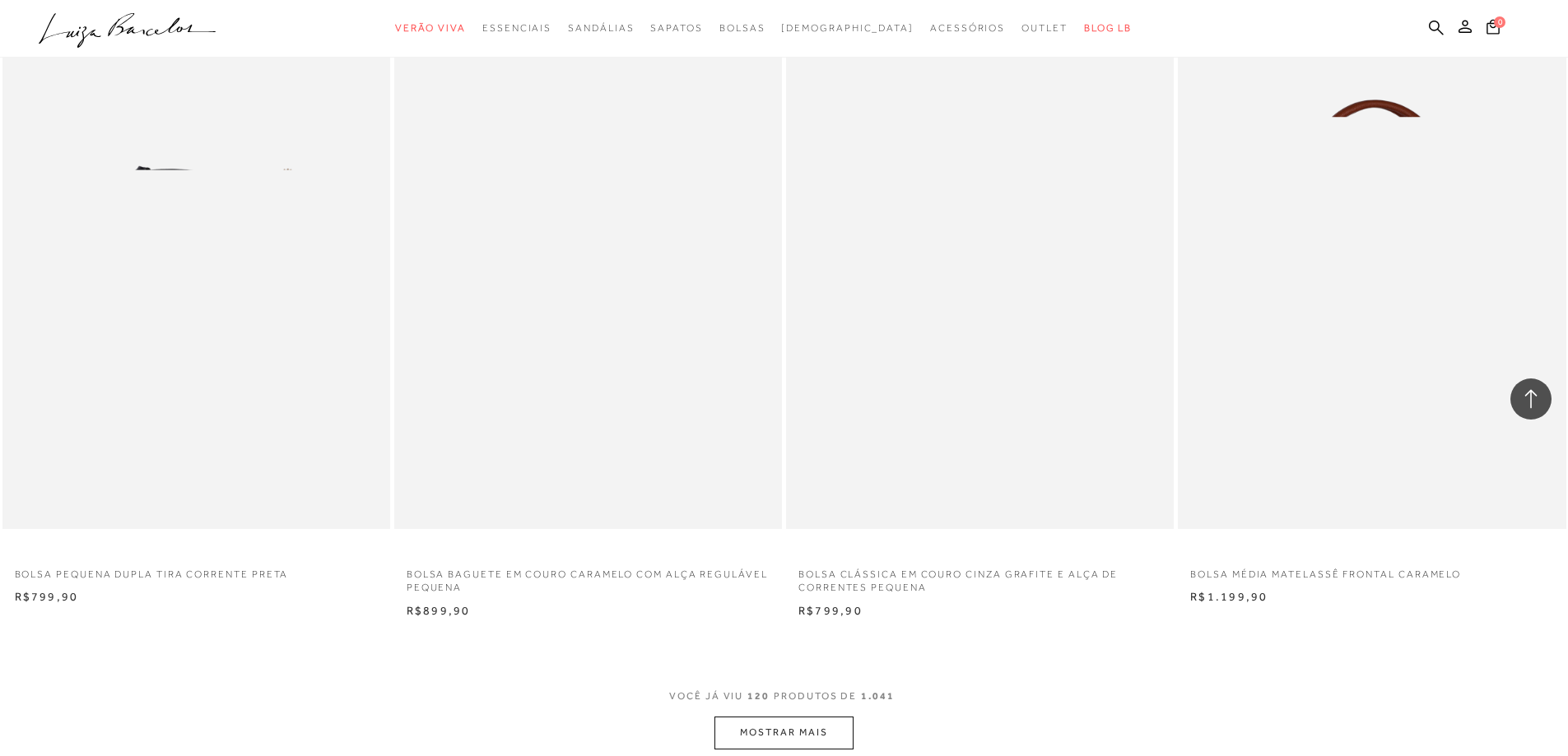
scroll to position [20149, 0]
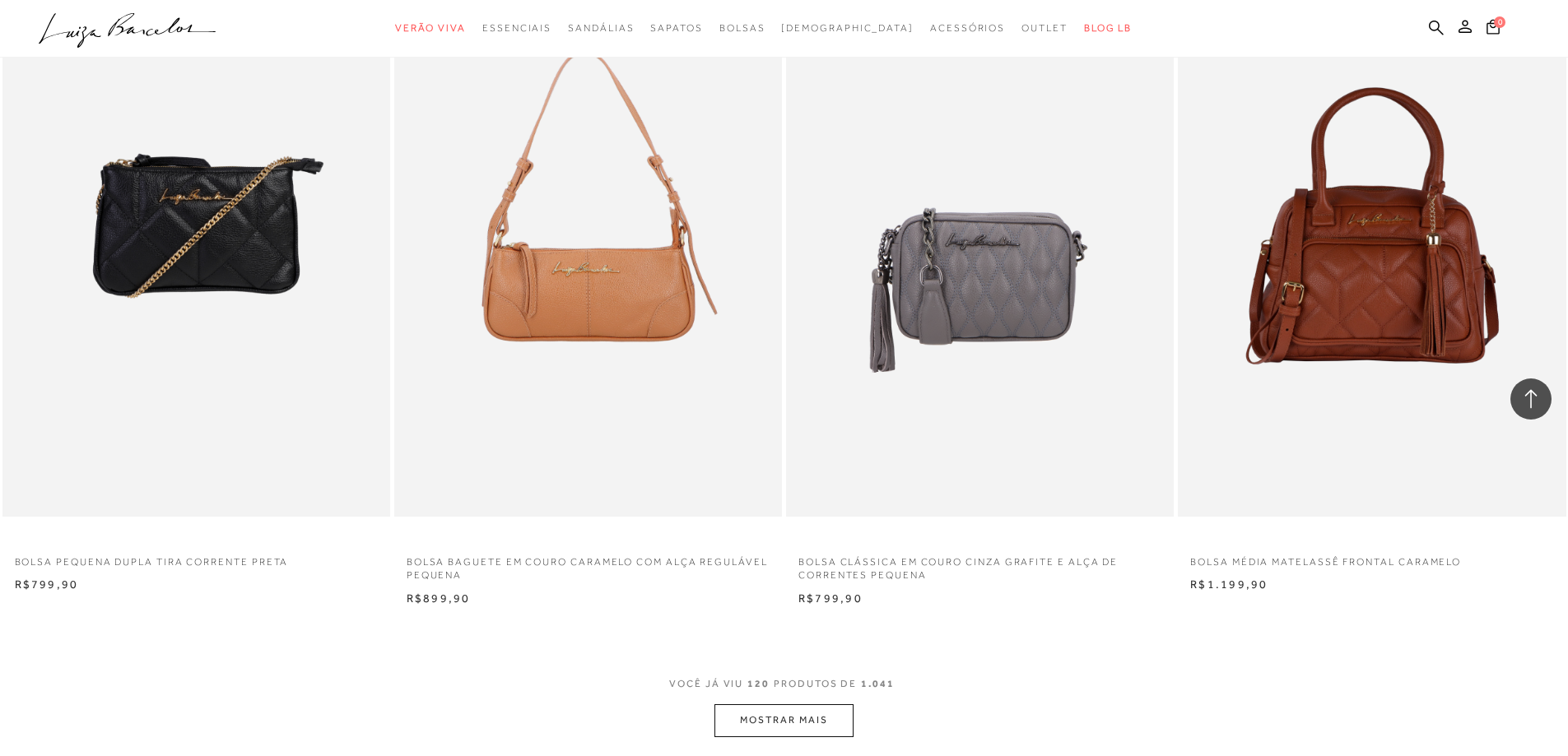
click at [801, 707] on button "MOSTRAR MAIS" at bounding box center [784, 720] width 138 height 32
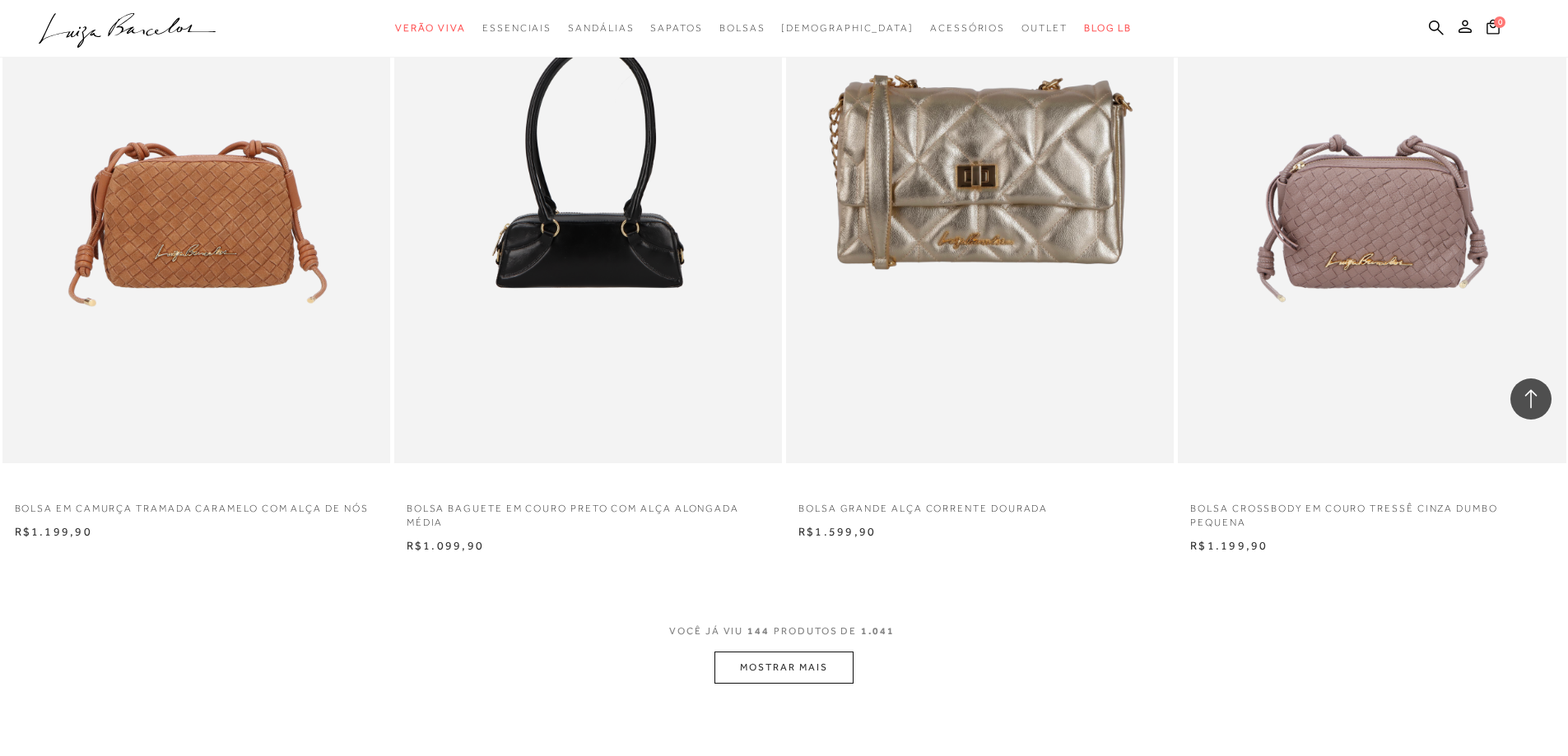
scroll to position [24592, 0]
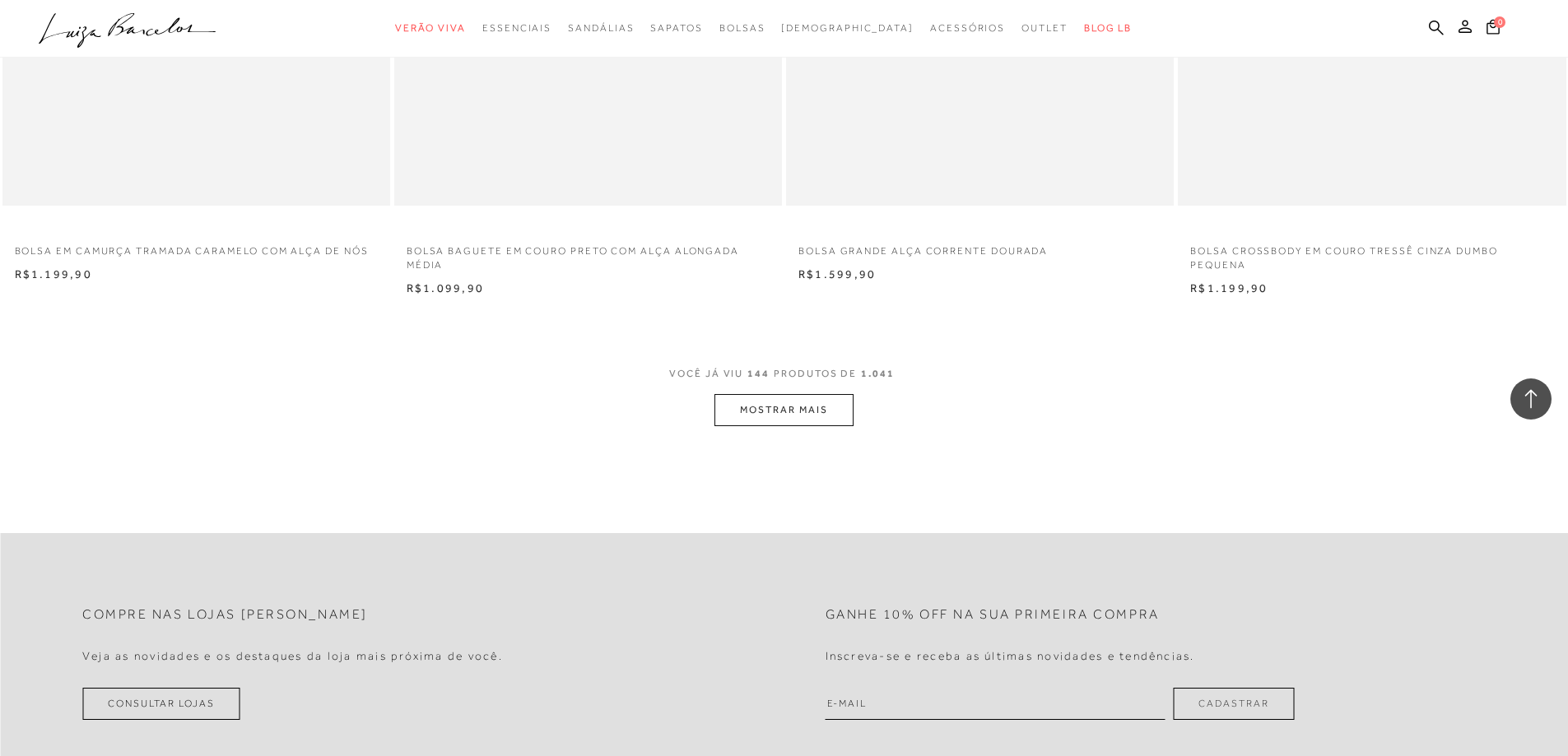
click at [818, 410] on button "MOSTRAR MAIS" at bounding box center [784, 410] width 138 height 32
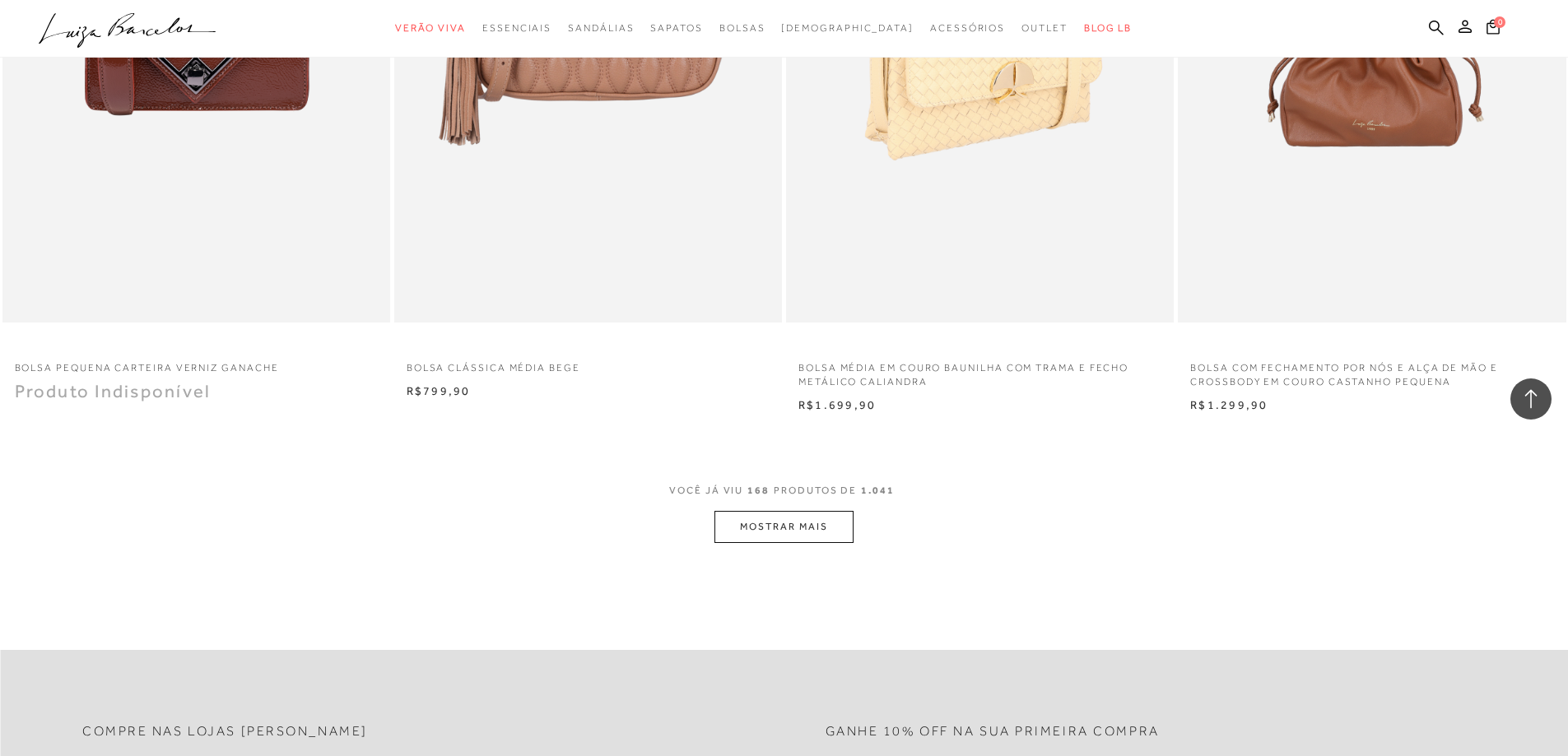
scroll to position [28624, 0]
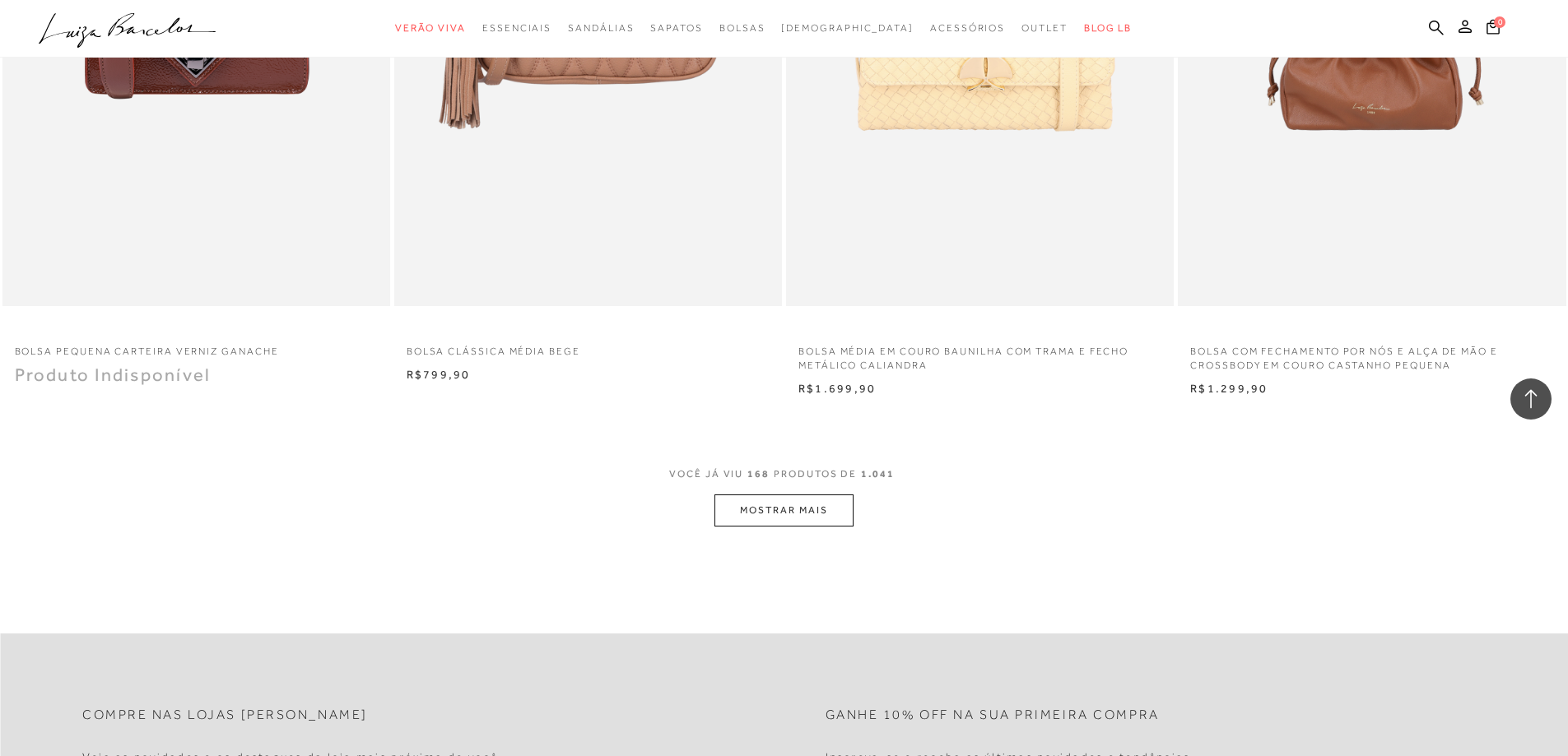
click at [785, 502] on button "MOSTRAR MAIS" at bounding box center [784, 510] width 138 height 32
